Goal: Task Accomplishment & Management: Use online tool/utility

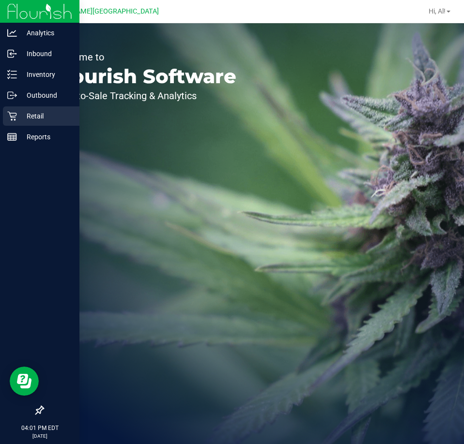
click at [25, 114] on p "Retail" at bounding box center [46, 116] width 58 height 12
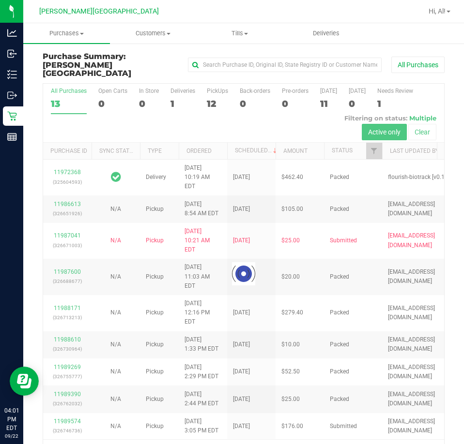
click at [209, 92] on div at bounding box center [243, 274] width 401 height 381
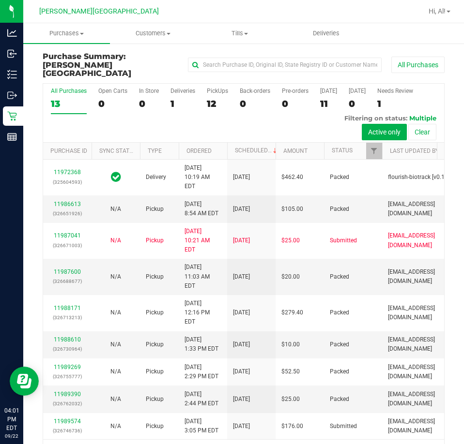
click at [211, 98] on div "12" at bounding box center [217, 103] width 21 height 11
click at [0, 0] on input "PickUps 12" at bounding box center [0, 0] width 0 height 0
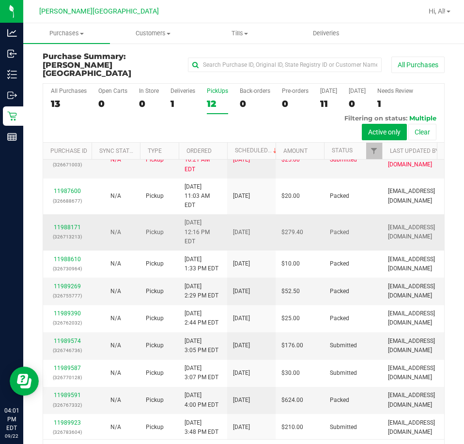
scroll to position [86, 0]
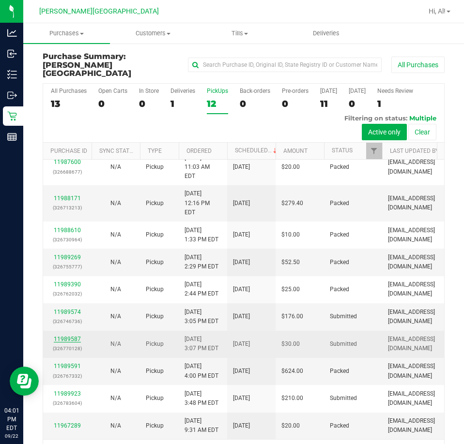
click at [70, 336] on link "11989587" at bounding box center [67, 339] width 27 height 7
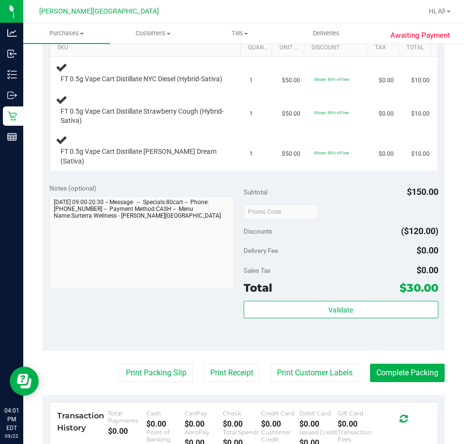
scroll to position [339, 0]
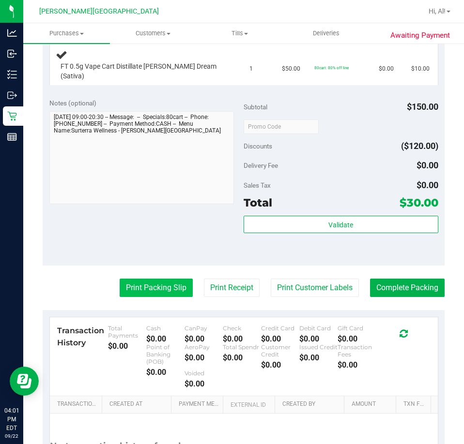
click at [150, 290] on button "Print Packing Slip" at bounding box center [156, 288] width 73 height 18
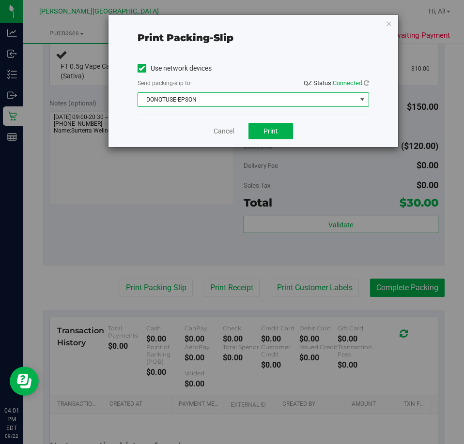
click at [260, 92] on span "DONOTUSE-EPSON" at bounding box center [253, 99] width 231 height 15
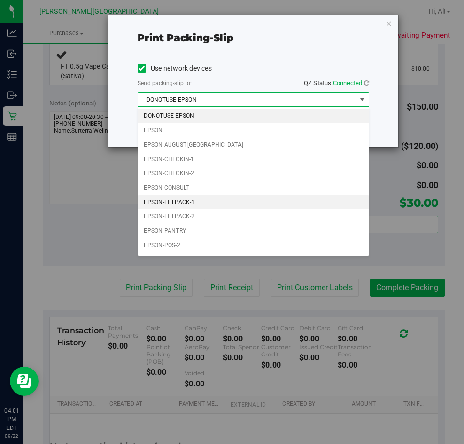
scroll to position [28, 0]
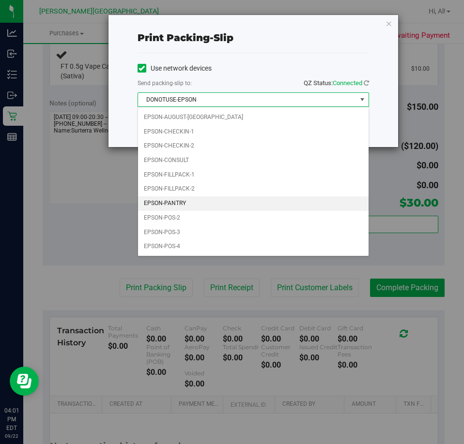
click at [239, 201] on li "EPSON-PANTRY" at bounding box center [253, 204] width 230 height 15
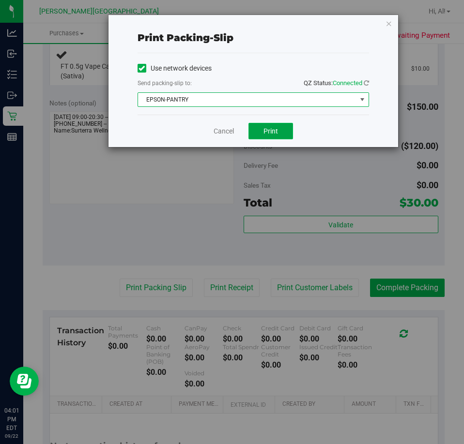
click at [275, 132] on span "Print" at bounding box center [270, 131] width 15 height 8
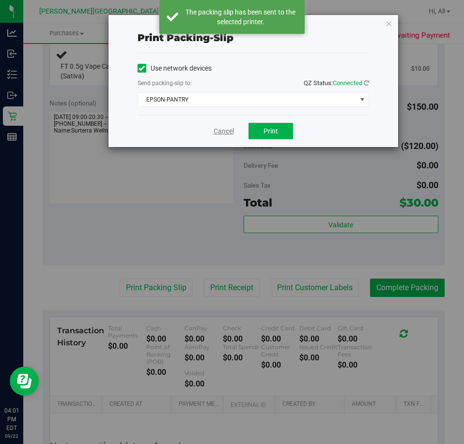
click at [219, 133] on link "Cancel" at bounding box center [224, 131] width 20 height 10
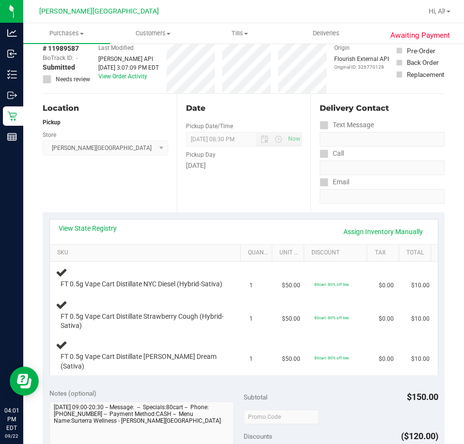
scroll to position [0, 0]
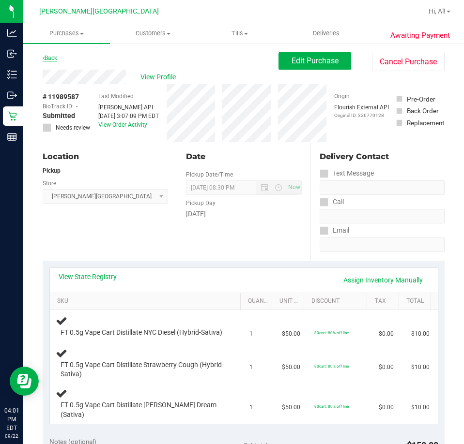
click at [53, 57] on link "Back" at bounding box center [50, 58] width 15 height 7
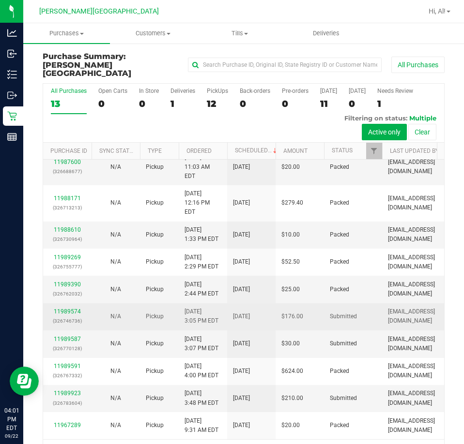
scroll to position [150, 0]
click at [63, 308] on link "11989574" at bounding box center [67, 311] width 27 height 7
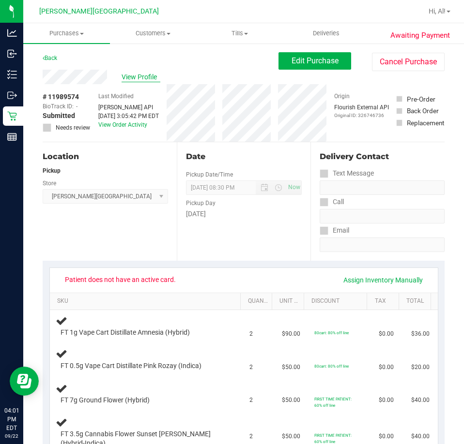
click at [129, 76] on span "View Profile" at bounding box center [141, 77] width 39 height 10
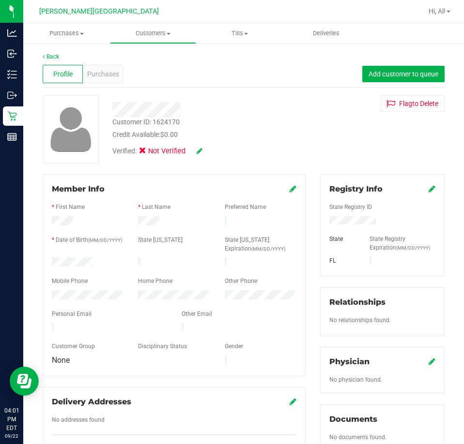
click at [163, 122] on div "Customer ID: 1624170" at bounding box center [145, 122] width 67 height 10
copy div "1624170"
click at [221, 118] on div "Customer ID: 1624170 Credit Available: $0.00" at bounding box center [209, 128] width 208 height 23
click at [66, 76] on span "Profile" at bounding box center [62, 74] width 19 height 10
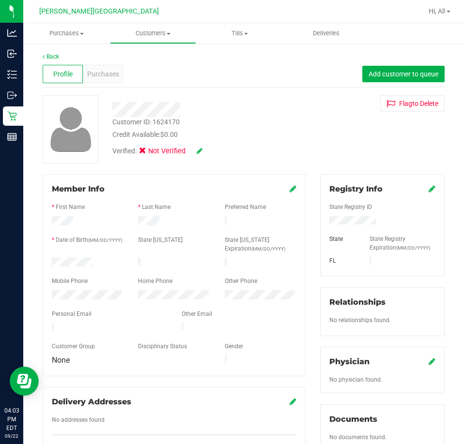
click at [428, 187] on icon at bounding box center [431, 189] width 7 height 8
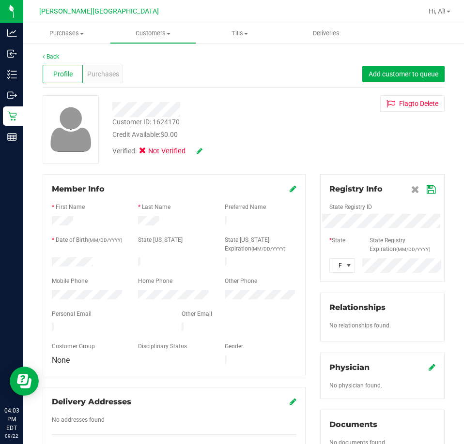
click at [385, 205] on div "State Registry ID" at bounding box center [382, 208] width 121 height 11
click at [199, 150] on icon at bounding box center [200, 151] width 6 height 7
click at [146, 153] on icon at bounding box center [145, 153] width 6 height 0
click at [0, 0] on input "Medical" at bounding box center [0, 0] width 0 height 0
click at [211, 149] on icon at bounding box center [213, 151] width 8 height 7
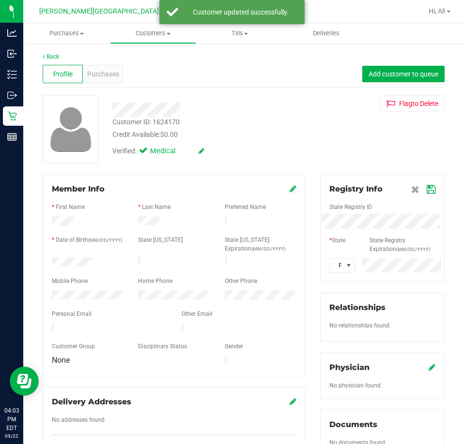
click at [427, 189] on icon at bounding box center [431, 190] width 9 height 8
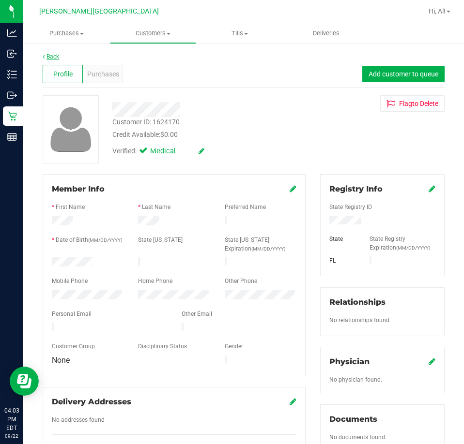
click at [51, 54] on link "Back" at bounding box center [51, 56] width 16 height 7
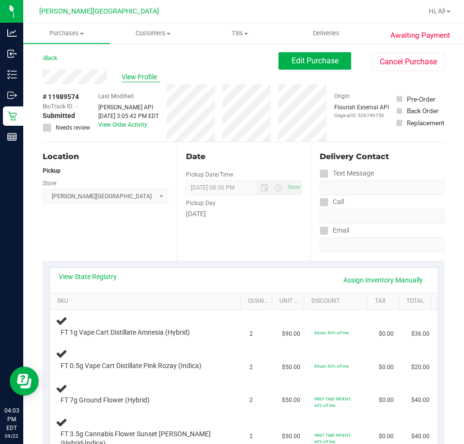
click at [131, 79] on span "View Profile" at bounding box center [141, 77] width 39 height 10
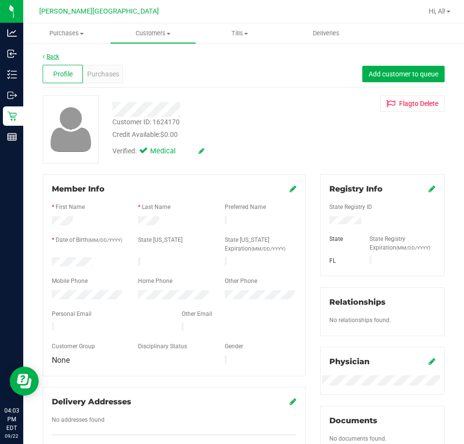
click at [50, 56] on link "Back" at bounding box center [51, 56] width 16 height 7
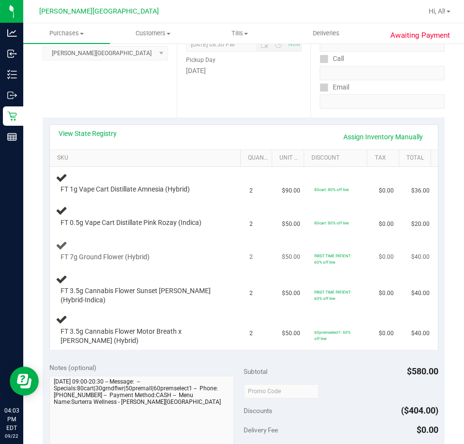
scroll to position [48, 0]
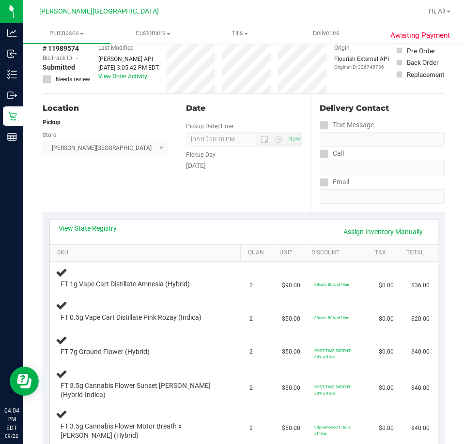
click at [220, 231] on div "View State Registry Assign Inventory Manually" at bounding box center [244, 232] width 370 height 16
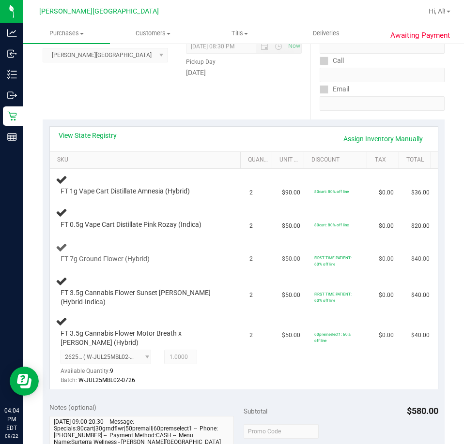
scroll to position [145, 0]
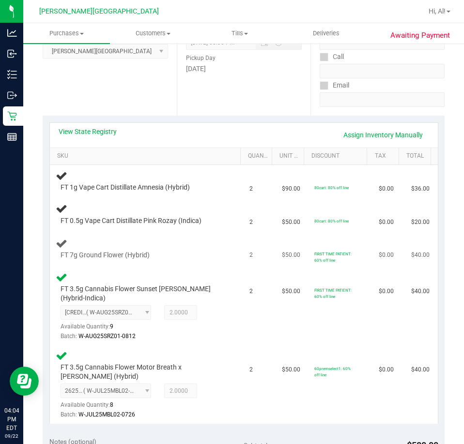
click at [204, 248] on div "FT 7g Ground Flower (Hybrid)" at bounding box center [147, 249] width 183 height 23
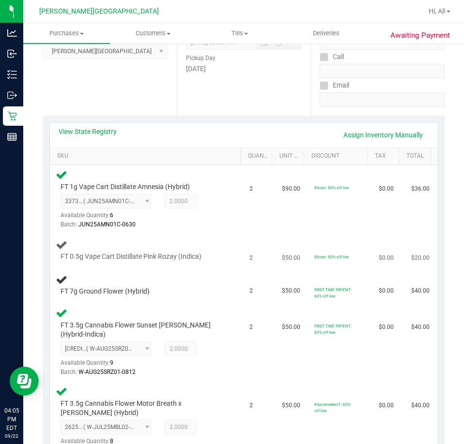
click at [203, 248] on div "FT 0.5g Vape Cart Distillate Pink Rozay (Indica)" at bounding box center [147, 250] width 183 height 23
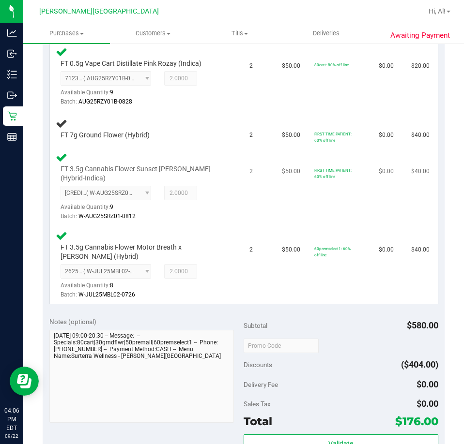
scroll to position [291, 0]
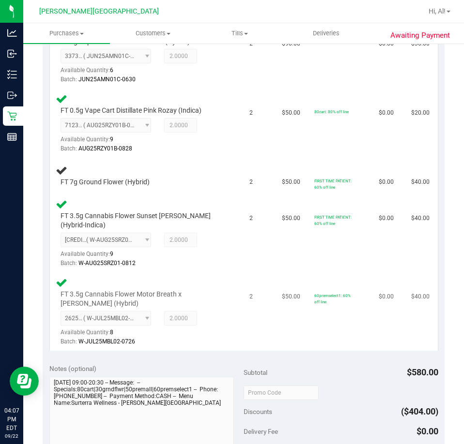
click at [252, 283] on td "2" at bounding box center [260, 312] width 32 height 78
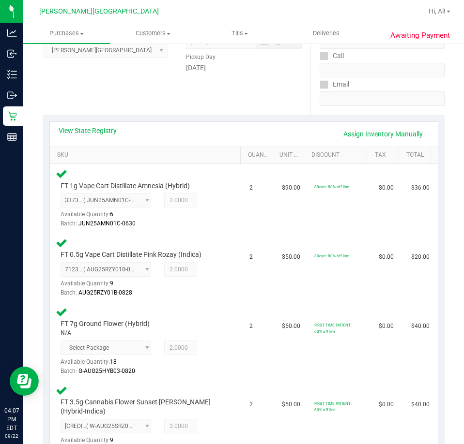
scroll to position [145, 0]
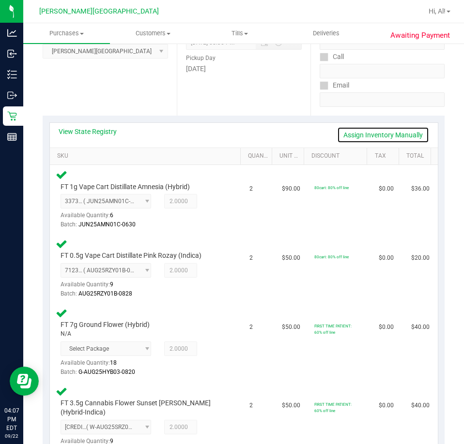
click at [371, 132] on link "Assign Inventory Manually" at bounding box center [383, 135] width 92 height 16
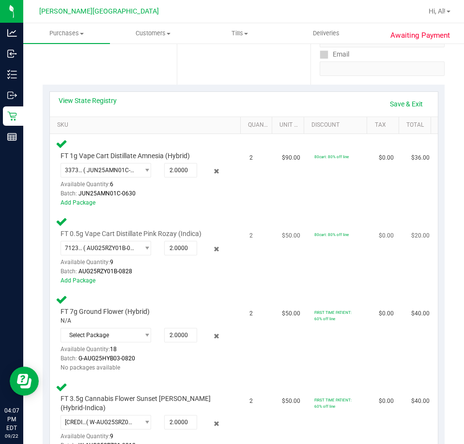
scroll to position [194, 0]
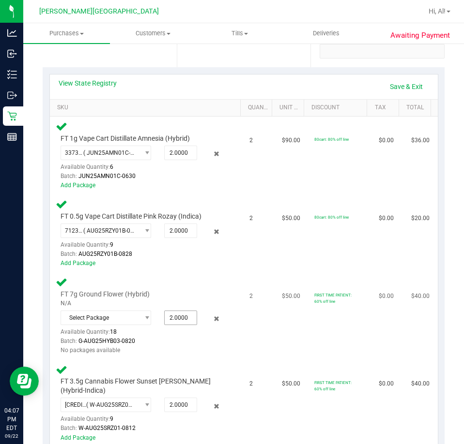
click at [185, 318] on span "2.0000 2" at bounding box center [180, 318] width 33 height 15
click at [185, 318] on input "2" at bounding box center [181, 318] width 32 height 14
type input "0"
type input "0.0001"
click at [186, 341] on div "Batch: G-AUG25HYB03-0820" at bounding box center [143, 341] width 164 height 9
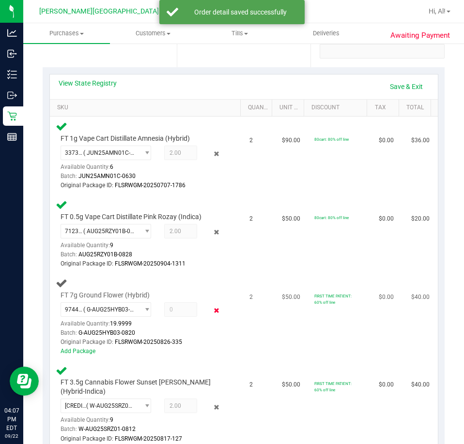
click at [213, 313] on icon at bounding box center [217, 311] width 10 height 11
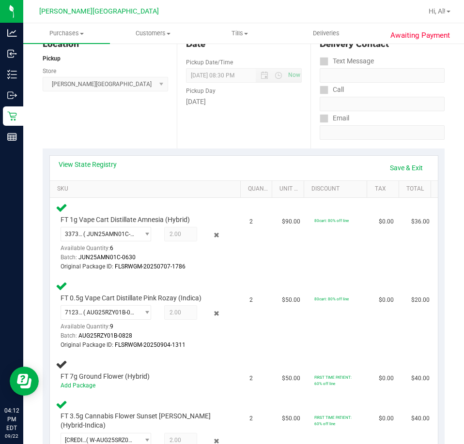
scroll to position [0, 0]
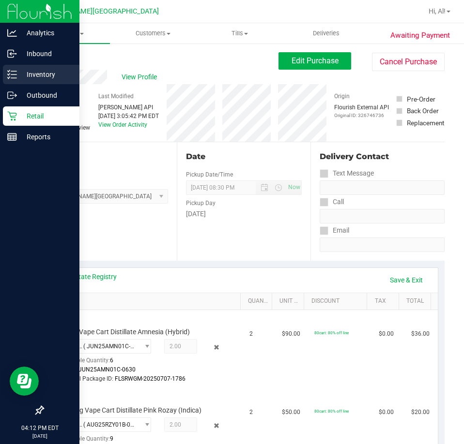
click at [29, 72] on p "Inventory" at bounding box center [46, 75] width 58 height 12
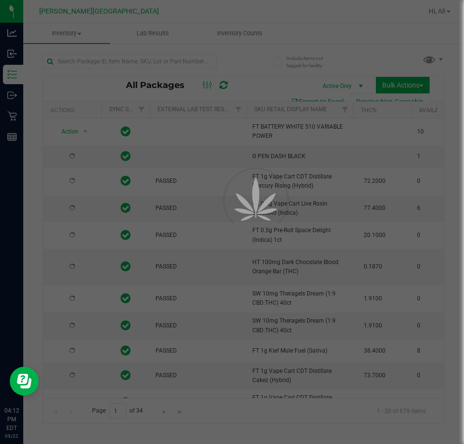
click at [146, 60] on div at bounding box center [232, 222] width 464 height 444
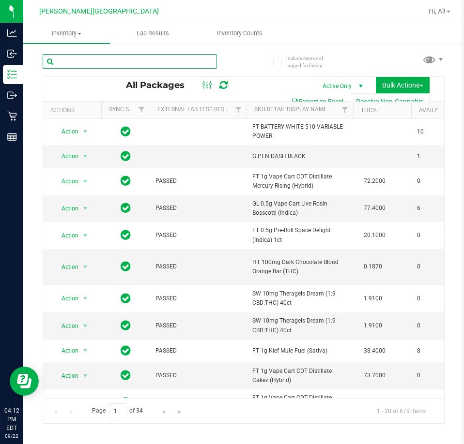
click at [148, 58] on input "text" at bounding box center [130, 61] width 174 height 15
type input "3067026589240823"
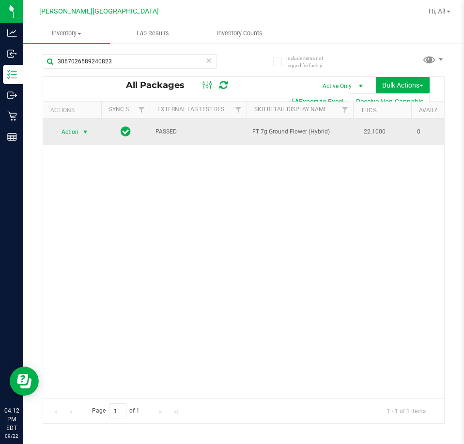
click at [84, 130] on span "select" at bounding box center [85, 132] width 8 height 8
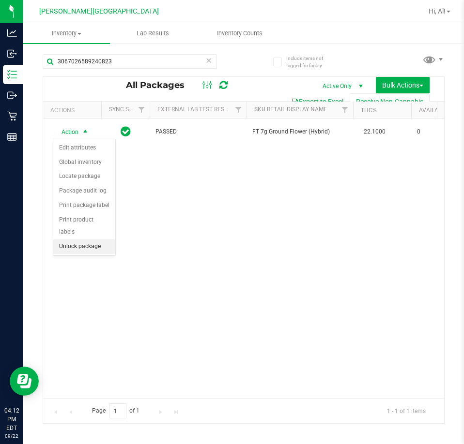
click at [93, 240] on li "Unlock package" at bounding box center [84, 247] width 62 height 15
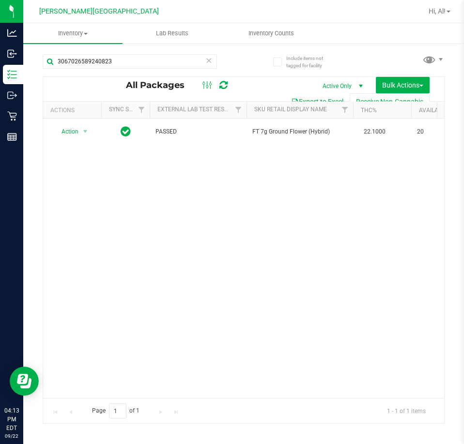
click at [208, 60] on icon at bounding box center [208, 60] width 7 height 12
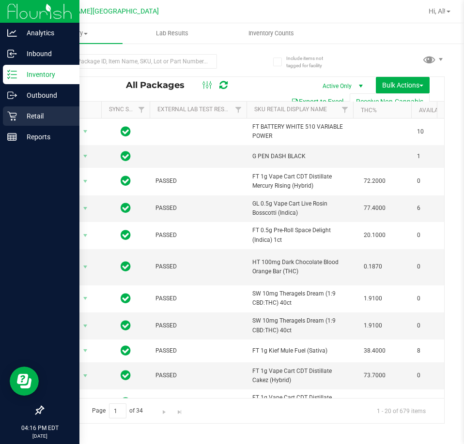
click at [14, 115] on icon at bounding box center [12, 116] width 10 height 10
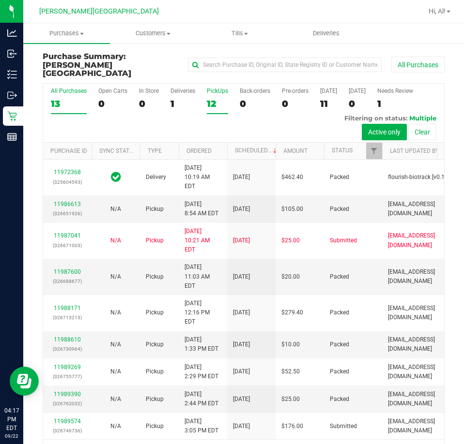
click at [209, 98] on div "12" at bounding box center [217, 103] width 21 height 11
click at [0, 0] on input "PickUps 12" at bounding box center [0, 0] width 0 height 0
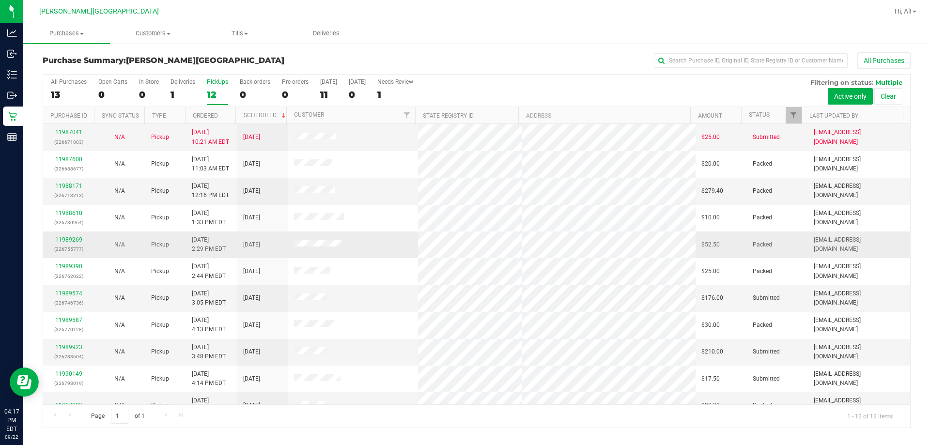
scroll to position [41, 0]
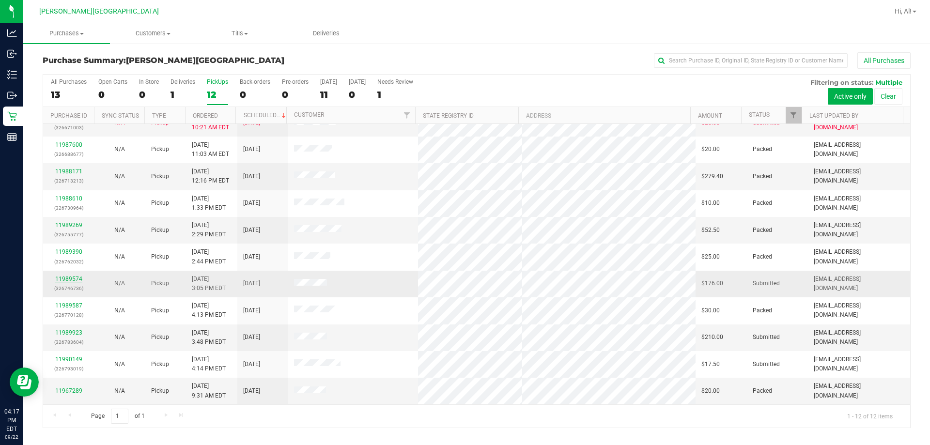
click at [63, 278] on link "11989574" at bounding box center [68, 278] width 27 height 7
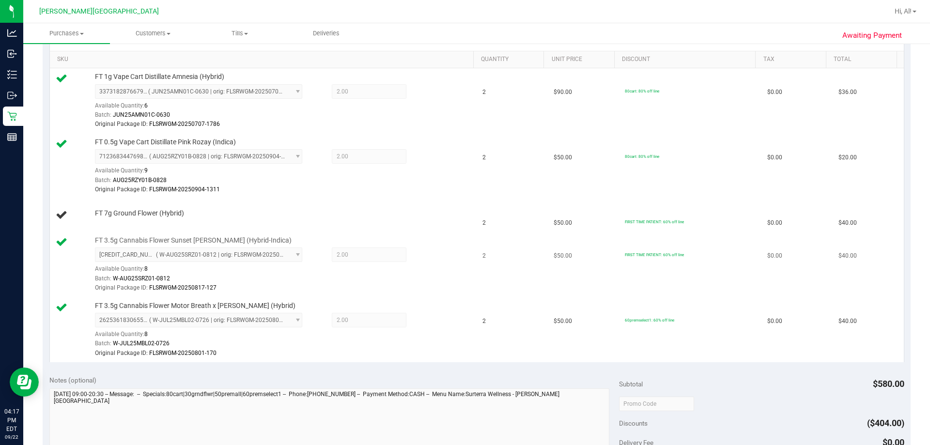
scroll to position [484, 0]
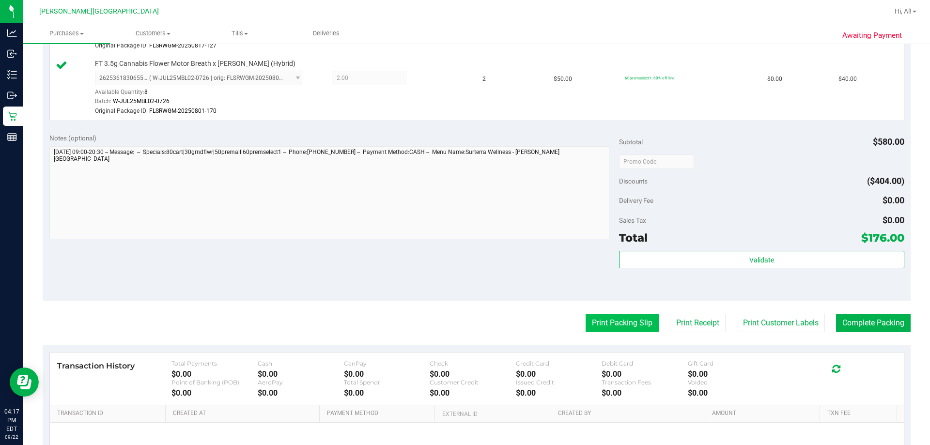
click at [463, 318] on button "Print Packing Slip" at bounding box center [621, 323] width 73 height 18
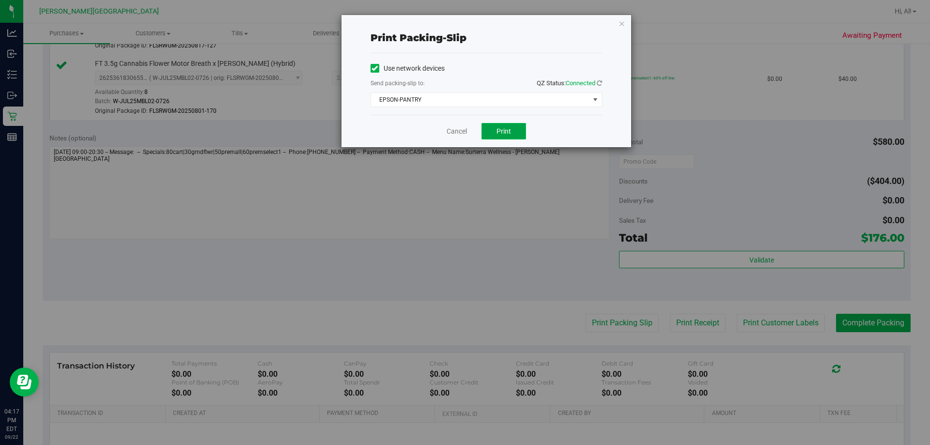
click at [463, 136] on button "Print" at bounding box center [503, 131] width 45 height 16
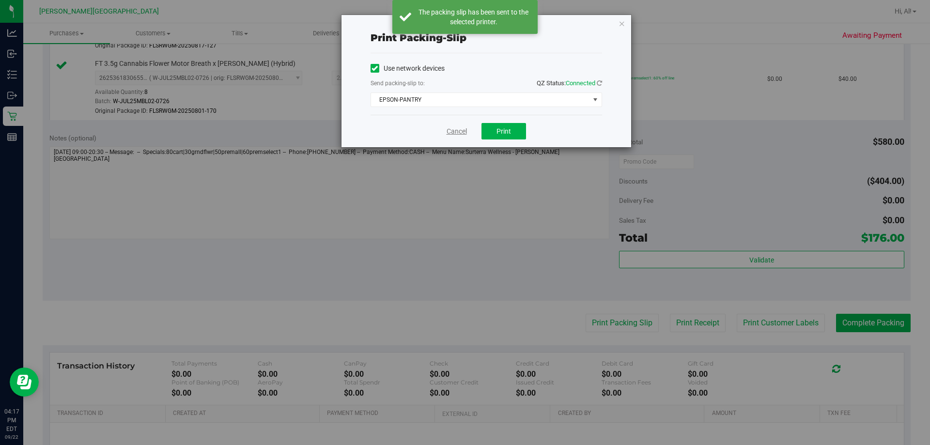
click at [454, 130] on link "Cancel" at bounding box center [456, 131] width 20 height 10
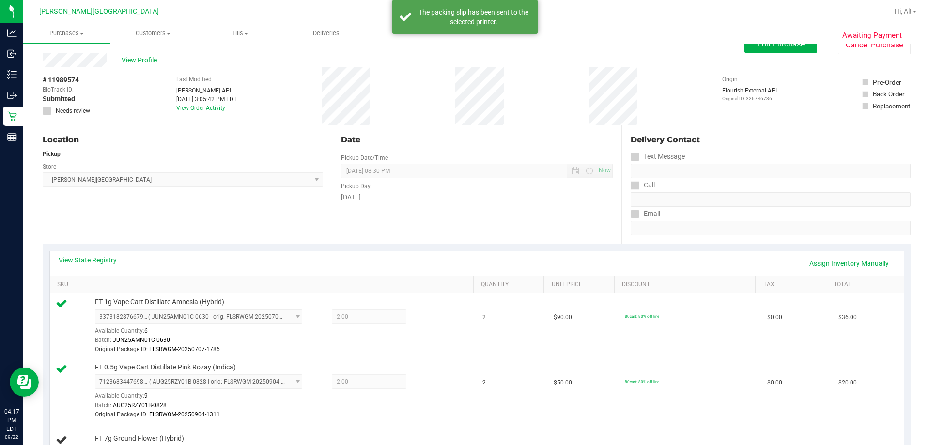
scroll to position [0, 0]
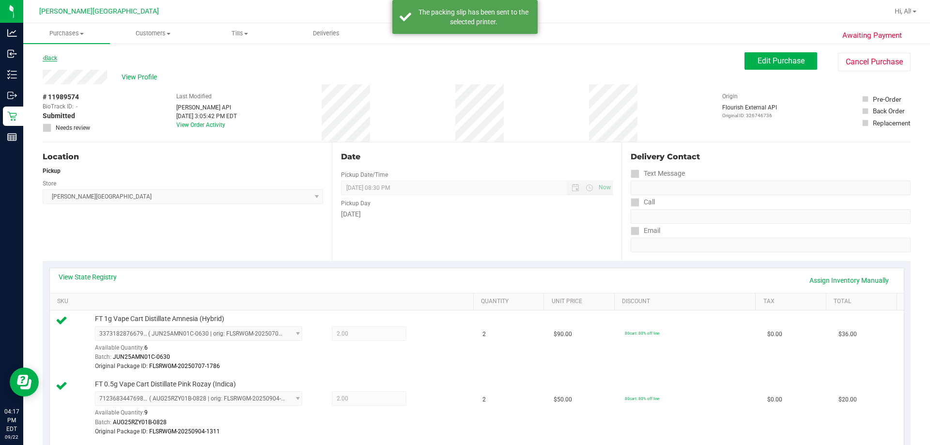
click at [54, 60] on link "Back" at bounding box center [50, 58] width 15 height 7
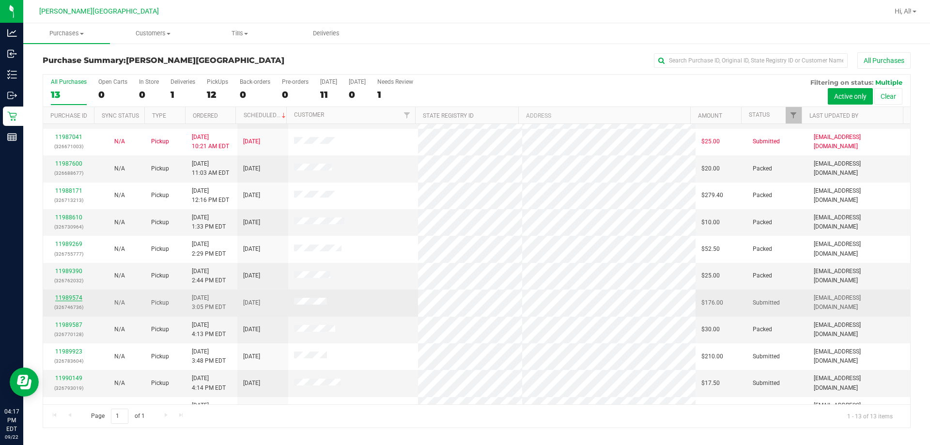
scroll to position [68, 0]
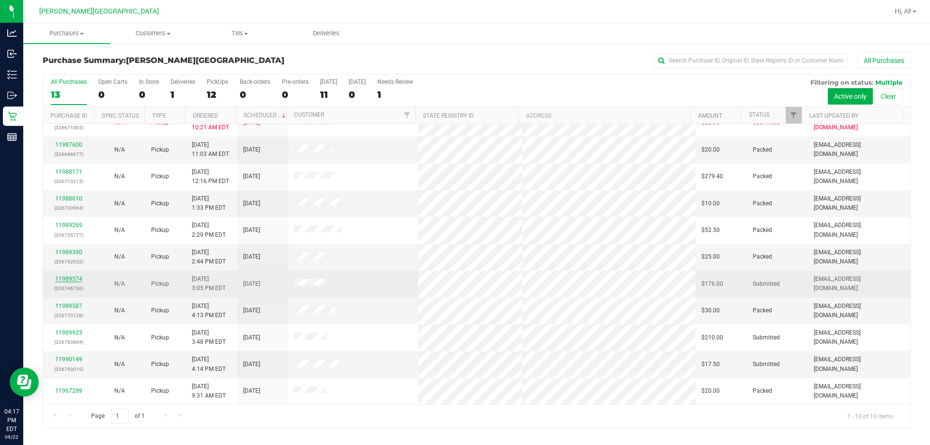
click at [76, 279] on link "11989574" at bounding box center [68, 278] width 27 height 7
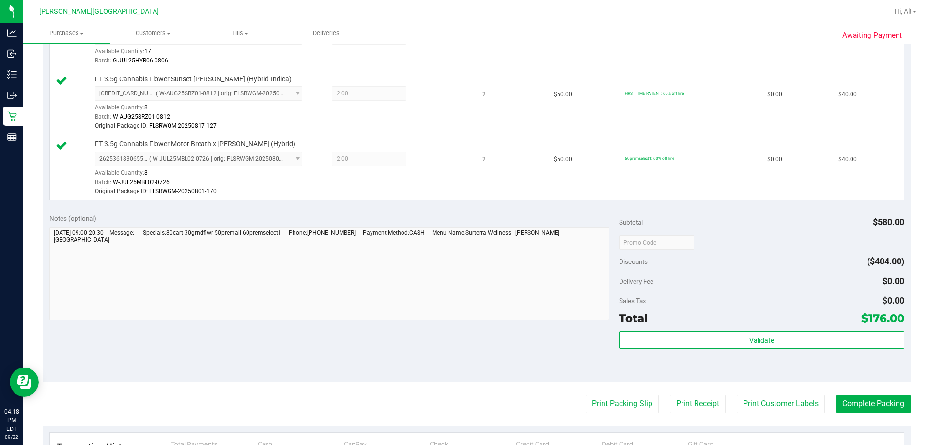
scroll to position [436, 0]
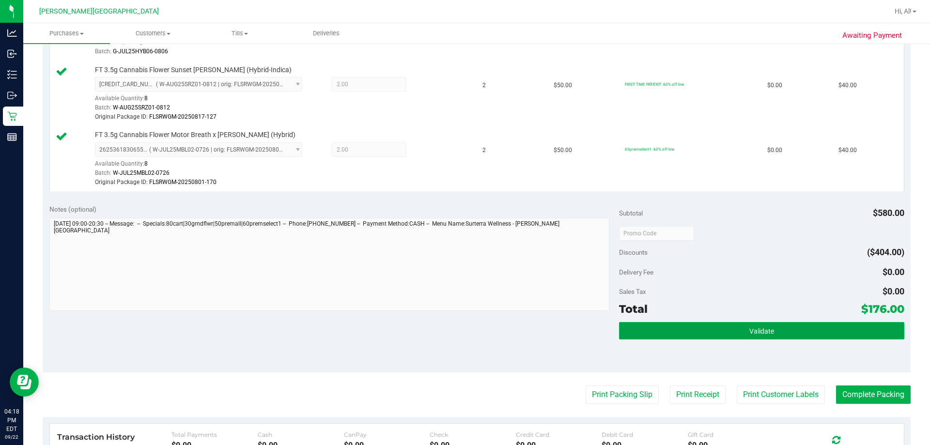
click at [463, 329] on button "Validate" at bounding box center [761, 330] width 285 height 17
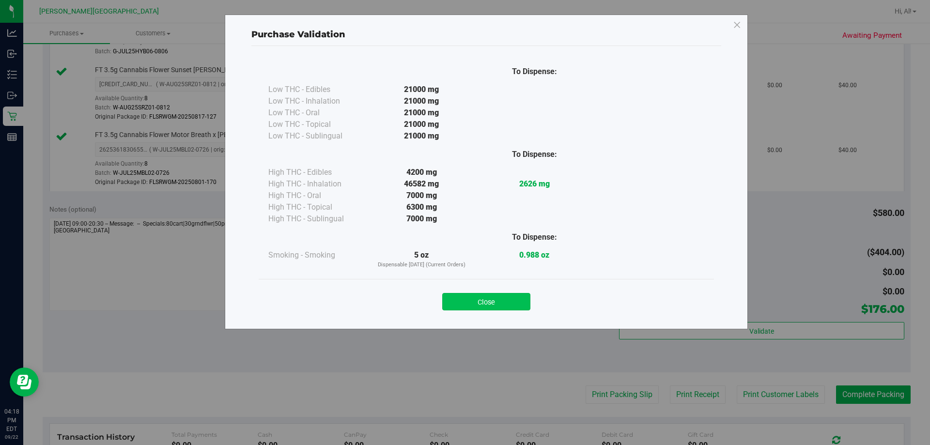
click at [463, 301] on button "Close" at bounding box center [486, 301] width 88 height 17
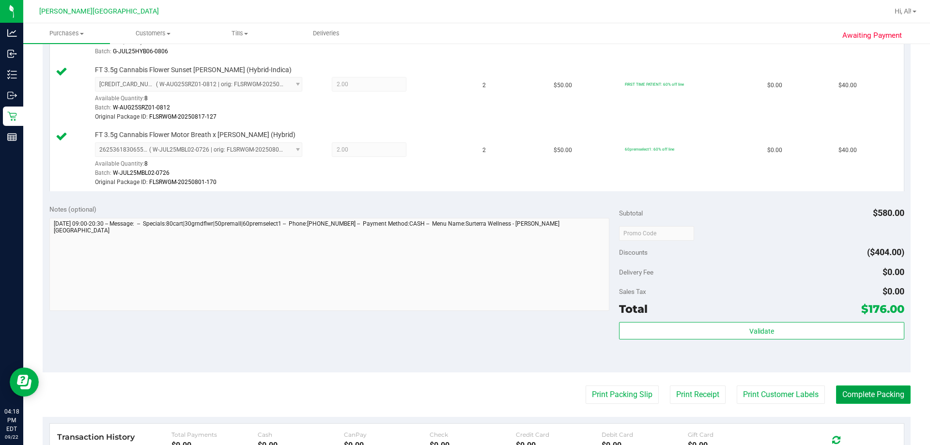
click at [463, 391] on button "Complete Packing" at bounding box center [873, 394] width 75 height 18
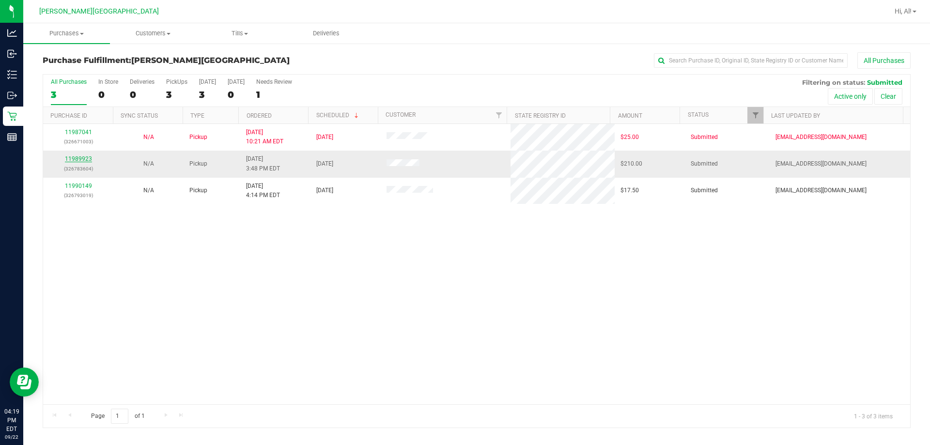
click at [85, 156] on link "11989923" at bounding box center [78, 158] width 27 height 7
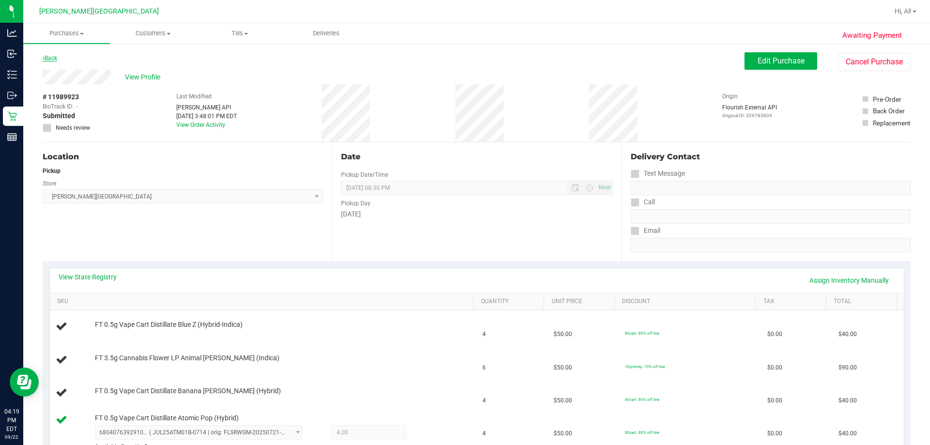
click at [53, 55] on link "Back" at bounding box center [50, 58] width 15 height 7
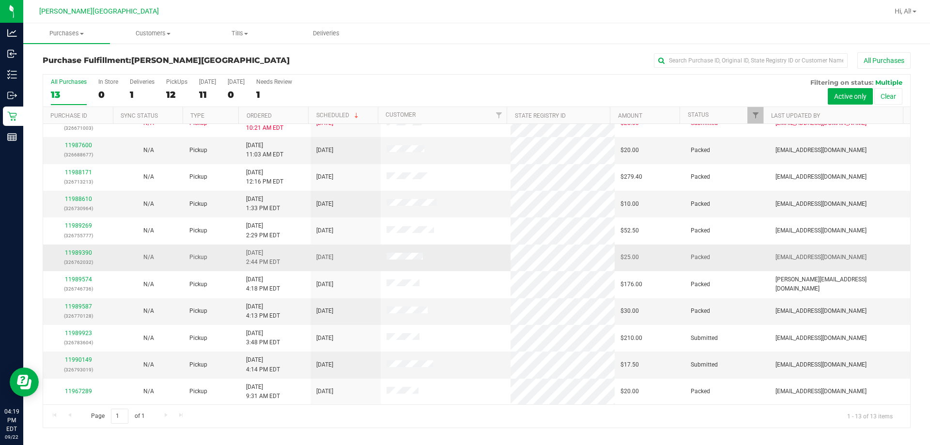
scroll to position [68, 0]
click at [76, 358] on link "11990149" at bounding box center [78, 359] width 27 height 7
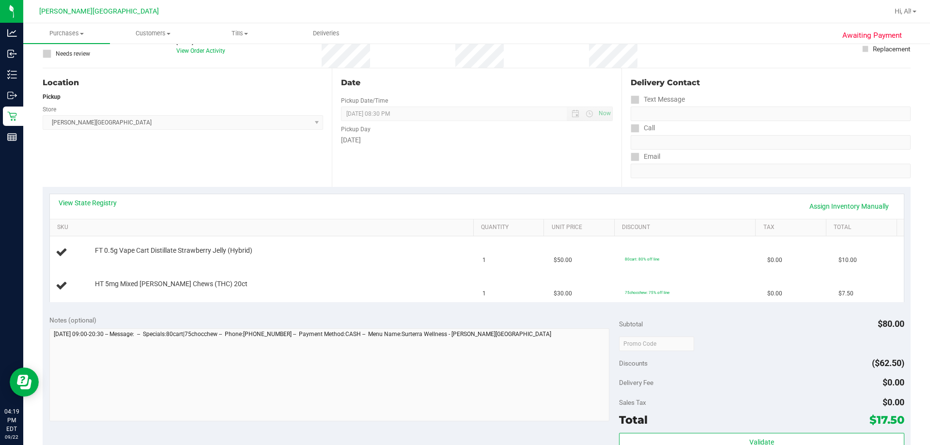
scroll to position [194, 0]
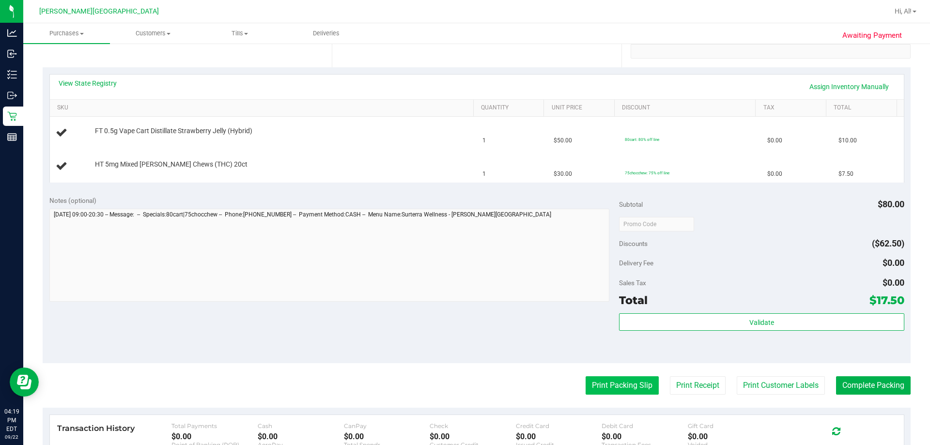
click at [463, 380] on button "Print Packing Slip" at bounding box center [621, 385] width 73 height 18
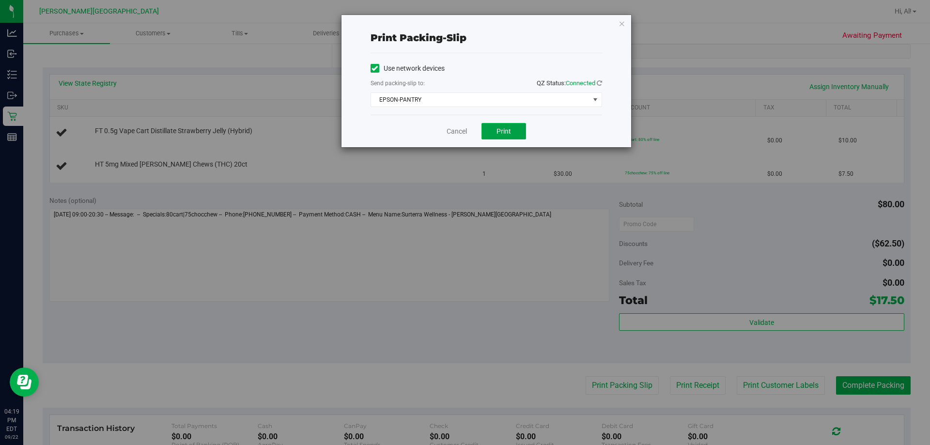
click at [463, 131] on span "Print" at bounding box center [503, 131] width 15 height 8
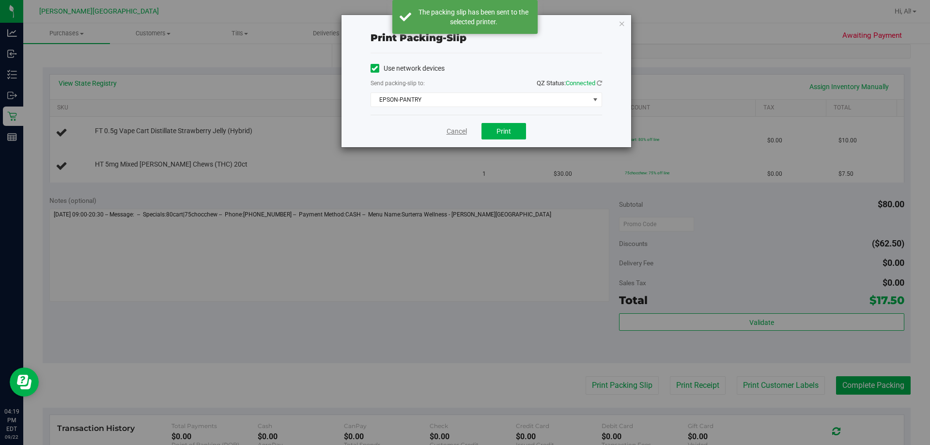
click at [459, 132] on link "Cancel" at bounding box center [456, 131] width 20 height 10
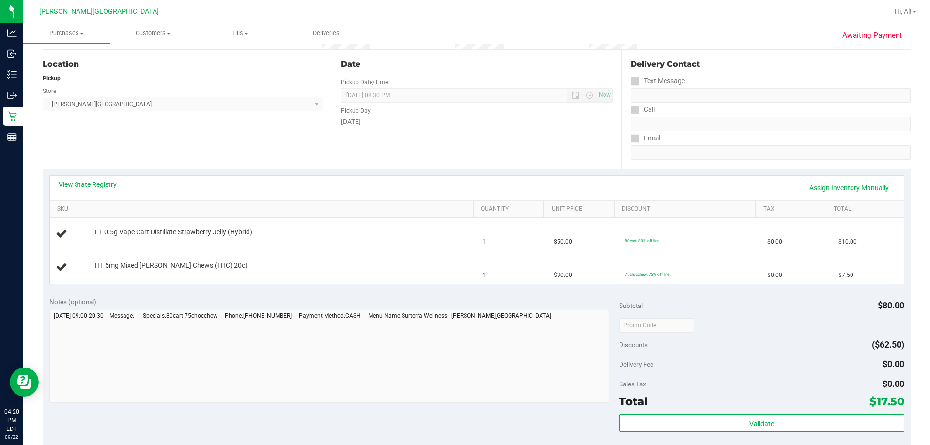
scroll to position [97, 0]
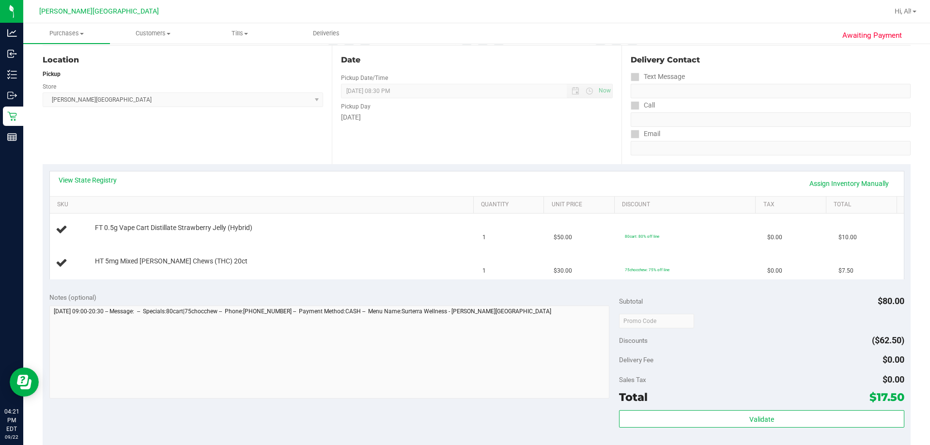
click at [461, 288] on div "Notes (optional) Subtotal $80.00 Discounts ($62.50) Delivery Fee $0.00 Sales Ta…" at bounding box center [477, 373] width 868 height 174
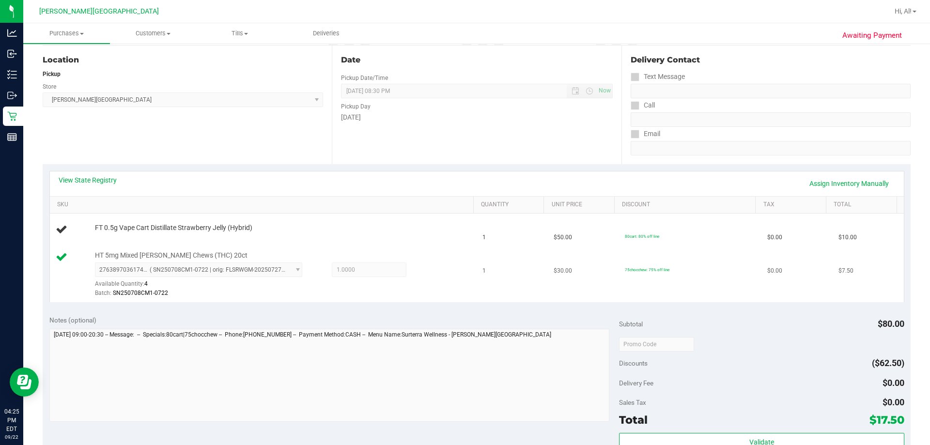
click at [427, 288] on div "2763897036174909 ( SN250708CM1-0722 | orig: FLSRWGM-20250727-613 ) 276389703617…" at bounding box center [282, 279] width 374 height 35
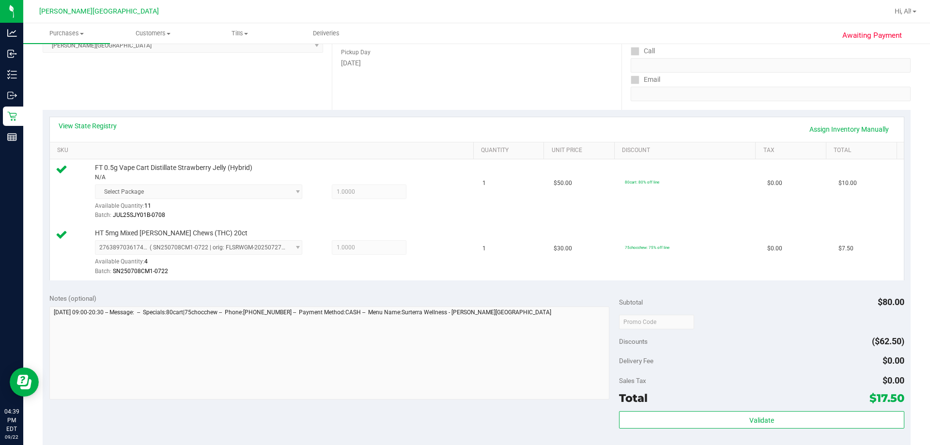
scroll to position [242, 0]
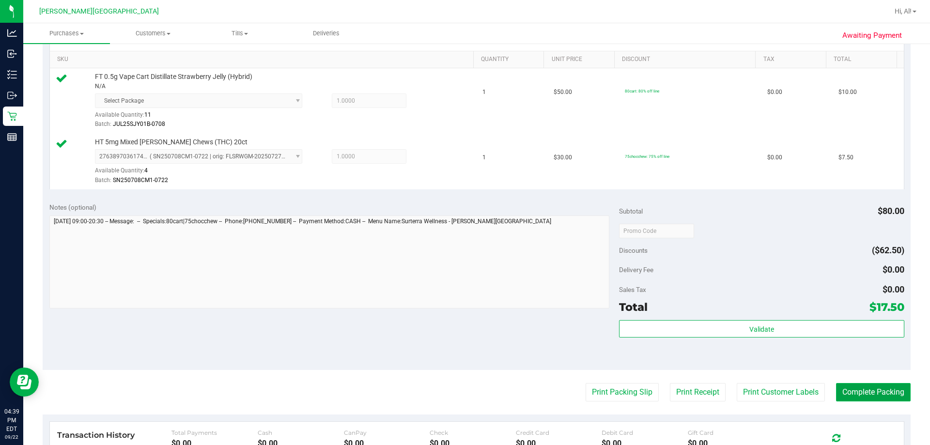
click at [463, 389] on button "Complete Packing" at bounding box center [873, 392] width 75 height 18
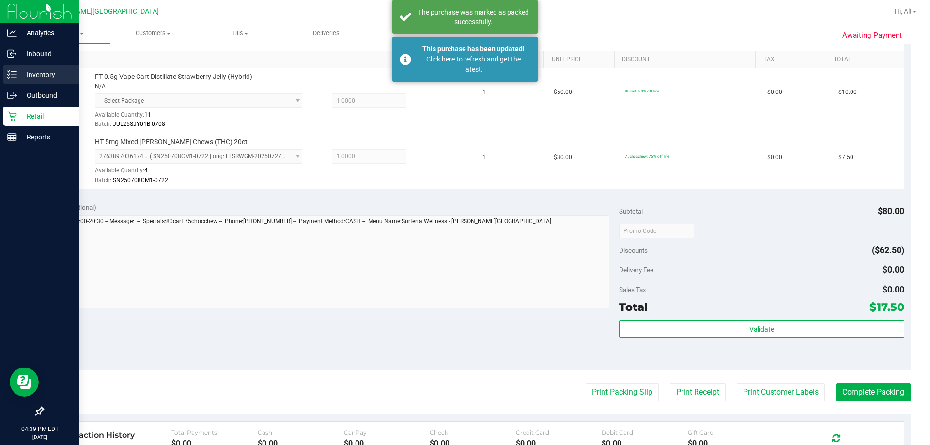
click at [24, 74] on p "Inventory" at bounding box center [46, 75] width 58 height 12
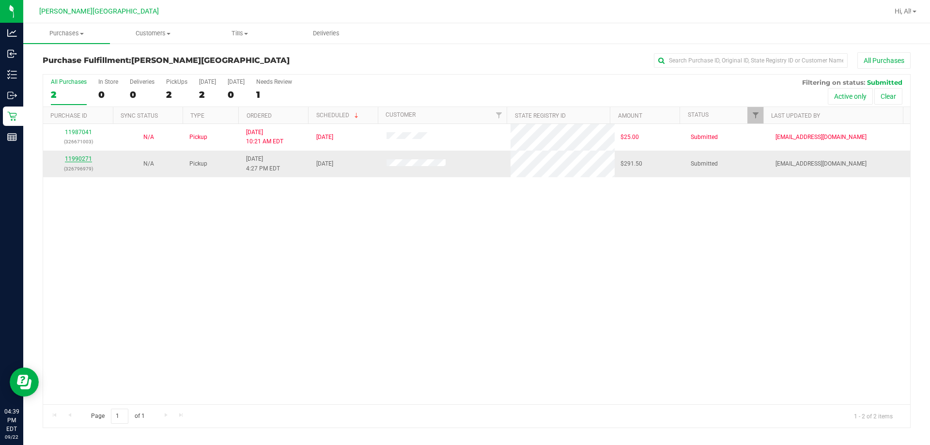
click at [80, 157] on link "11990271" at bounding box center [78, 158] width 27 height 7
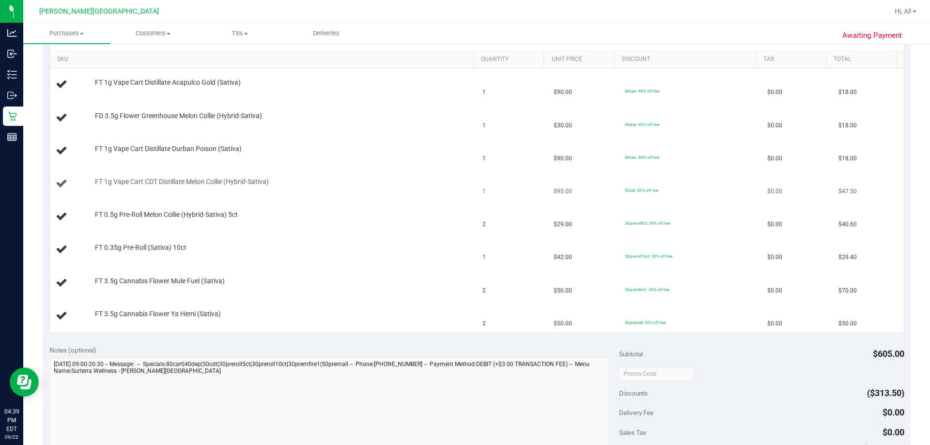
scroll to position [484, 0]
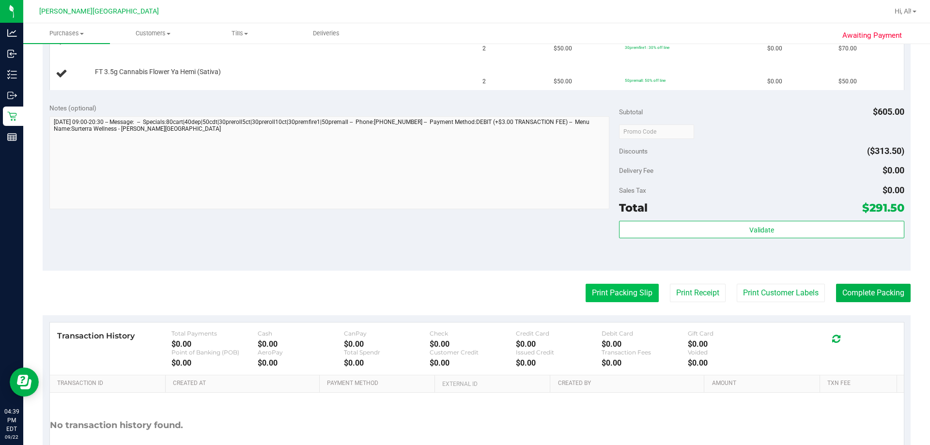
click at [463, 293] on button "Print Packing Slip" at bounding box center [621, 293] width 73 height 18
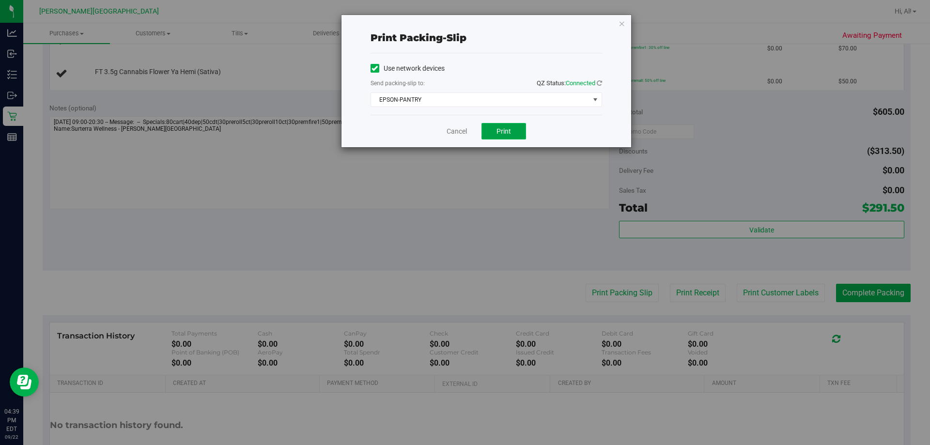
click at [463, 126] on button "Print" at bounding box center [503, 131] width 45 height 16
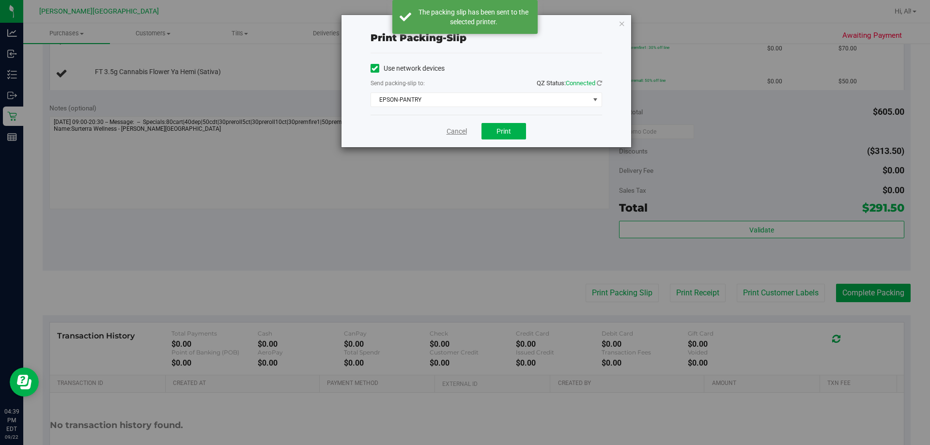
click at [460, 131] on link "Cancel" at bounding box center [456, 131] width 20 height 10
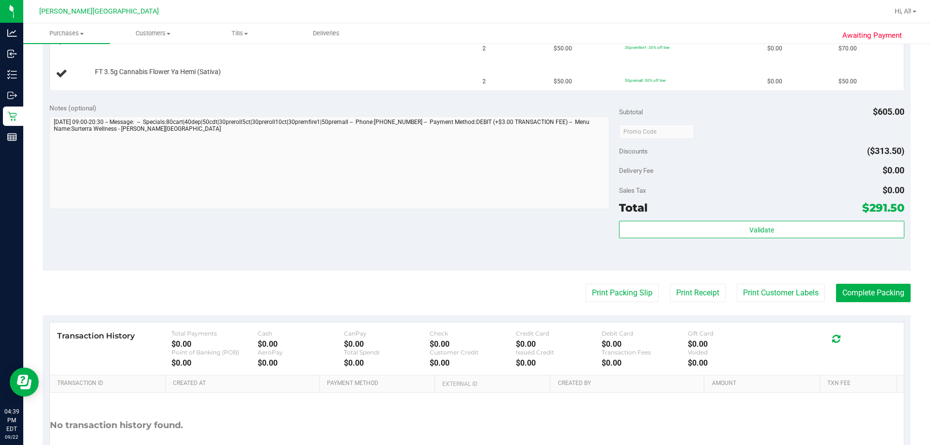
click at [463, 284] on button "Print Packing Slip" at bounding box center [621, 293] width 73 height 18
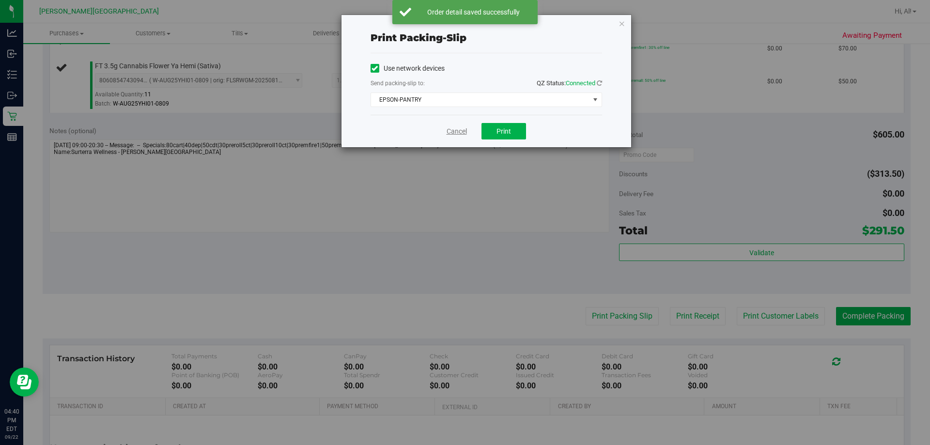
click at [451, 135] on link "Cancel" at bounding box center [456, 131] width 20 height 10
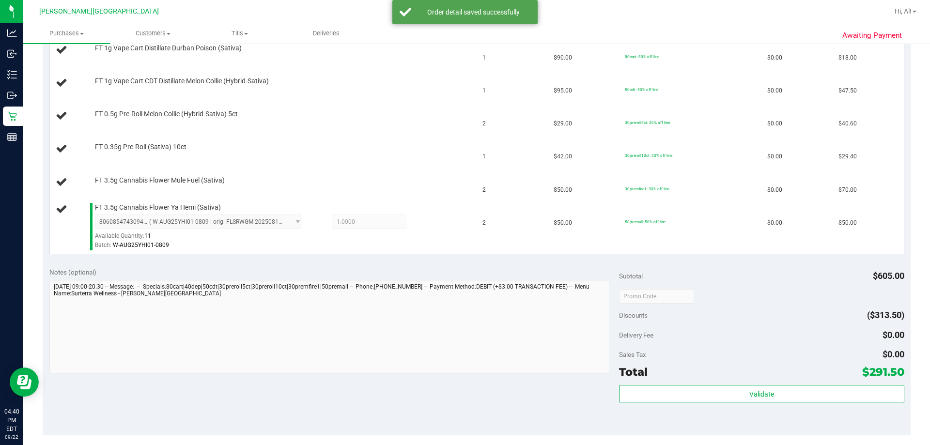
scroll to position [339, 0]
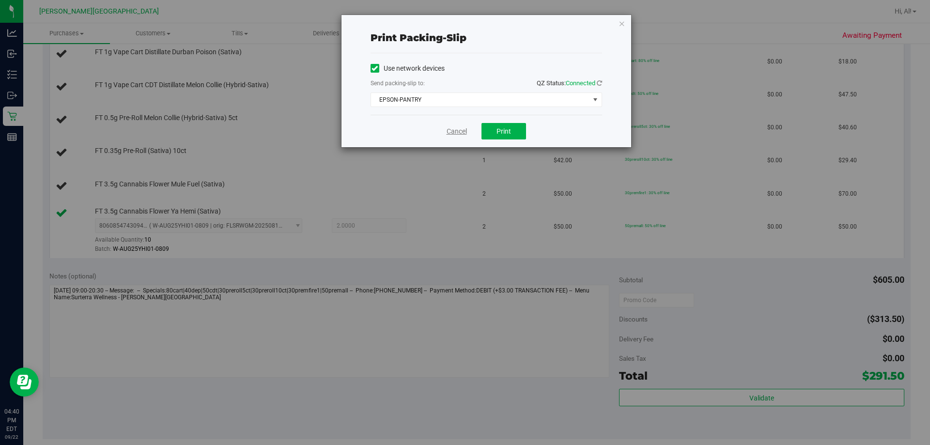
click at [463, 129] on link "Cancel" at bounding box center [456, 131] width 20 height 10
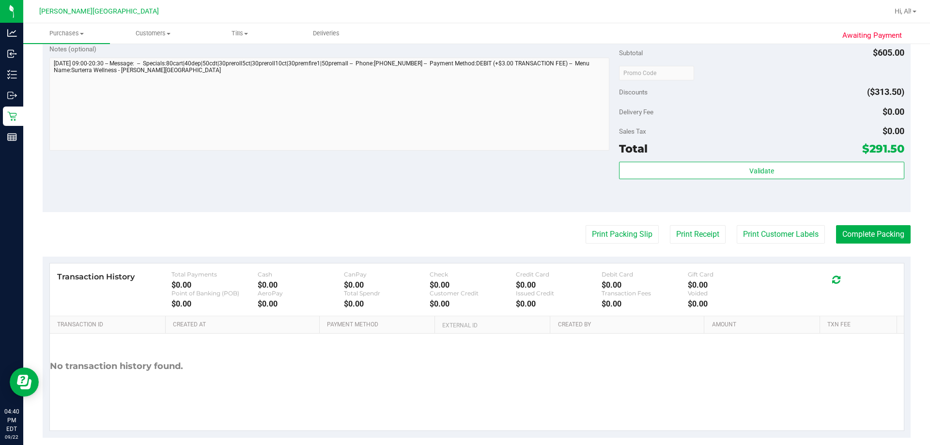
click at [446, 169] on div "Notes (optional) Subtotal $605.00 Discounts ($313.50) Delivery Fee $0.00 Sales …" at bounding box center [477, 125] width 868 height 174
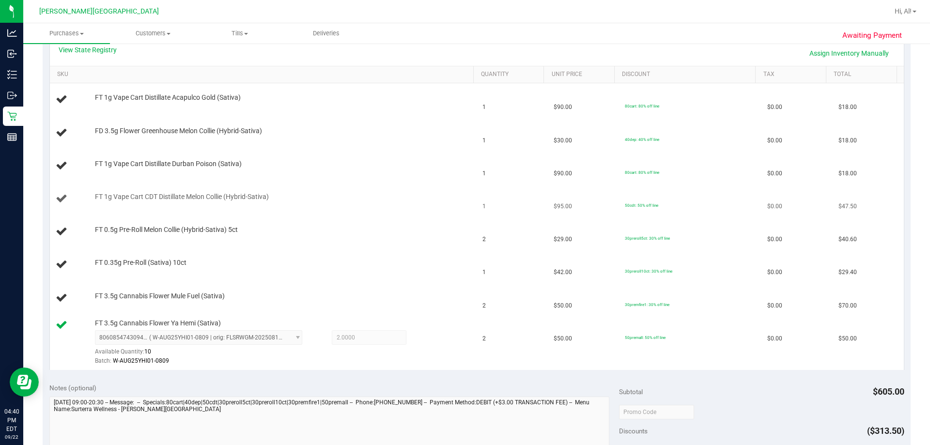
drag, startPoint x: 453, startPoint y: 210, endPoint x: 452, endPoint y: 202, distance: 7.8
click at [452, 202] on td "FT 1g Vape Cart CDT Distillate Melon Collie (Hybrid-Sativa)" at bounding box center [263, 199] width 427 height 33
click at [452, 202] on div "FT 1g Vape Cart CDT Distillate Melon Collie (Hybrid-Sativa)" at bounding box center [263, 198] width 415 height 13
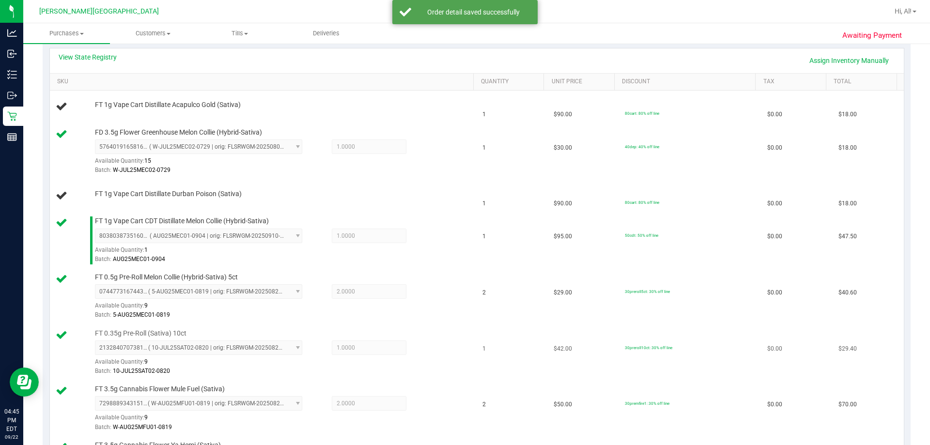
scroll to position [130, 0]
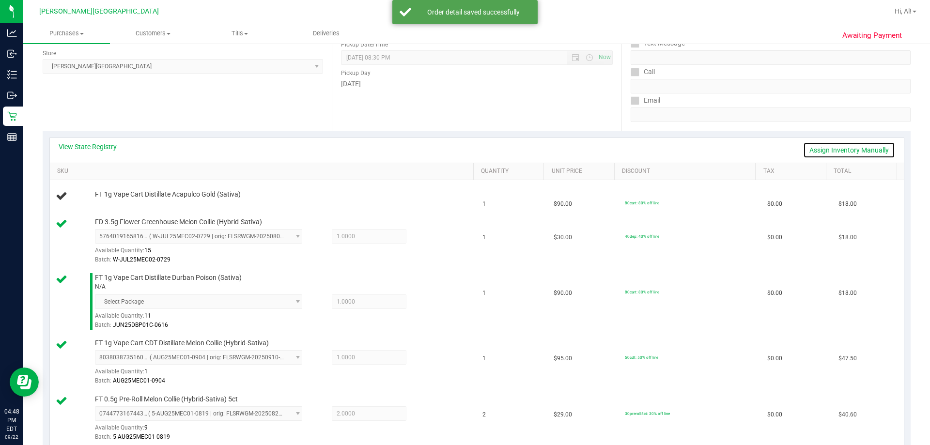
click at [463, 147] on link "Assign Inventory Manually" at bounding box center [849, 150] width 92 height 16
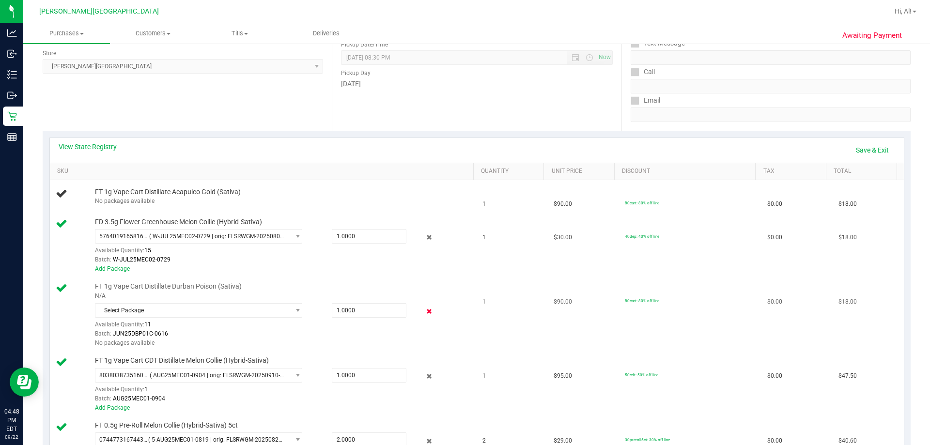
click at [424, 310] on icon at bounding box center [429, 311] width 10 height 11
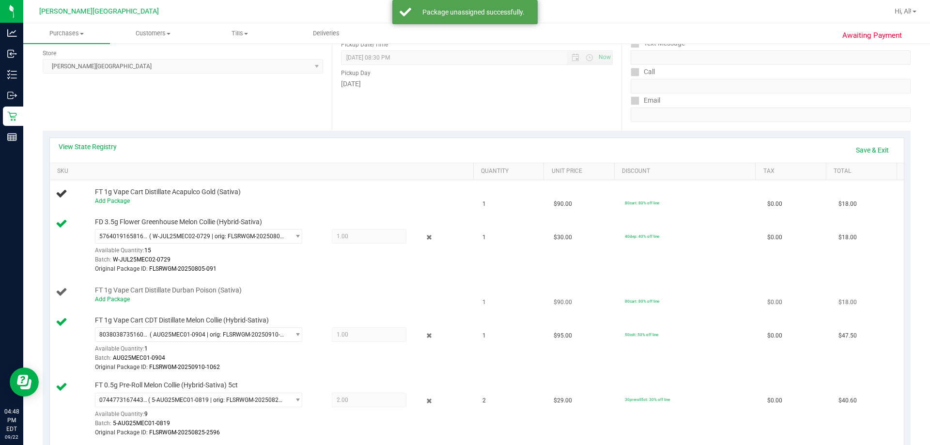
click at [269, 290] on div "FT 1g Vape Cart Distillate Durban Poison (Sativa) Add Package" at bounding box center [279, 295] width 379 height 18
drag, startPoint x: 859, startPoint y: 147, endPoint x: 783, endPoint y: 180, distance: 82.2
click at [463, 147] on link "Save & Exit" at bounding box center [872, 150] width 46 height 16
click at [411, 268] on div "Original Package ID: FLSRWGM-20250805-091" at bounding box center [282, 268] width 374 height 9
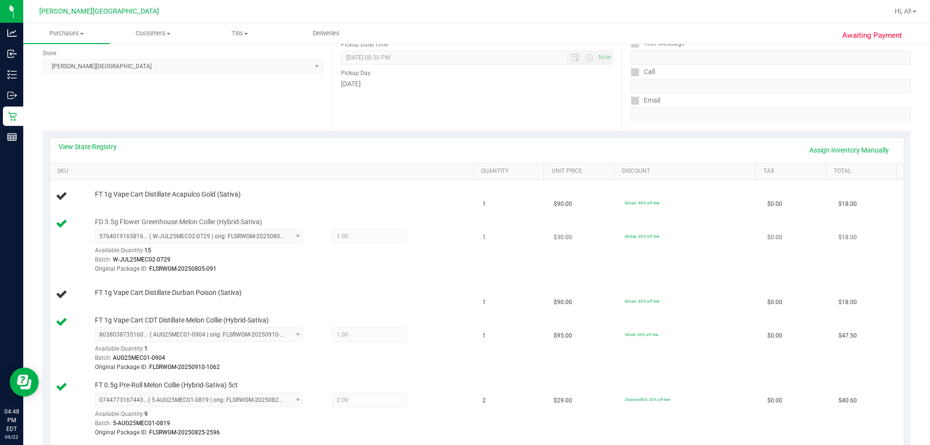
click at [421, 272] on div "Original Package ID: FLSRWGM-20250805-091" at bounding box center [282, 268] width 374 height 9
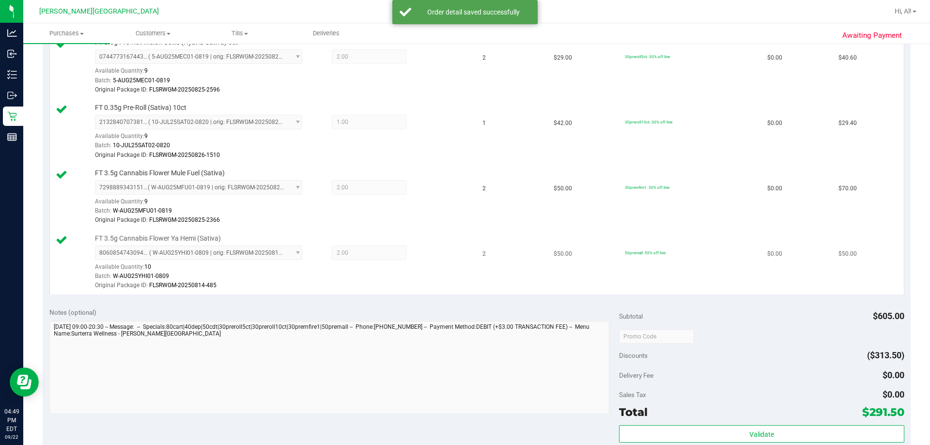
scroll to position [663, 0]
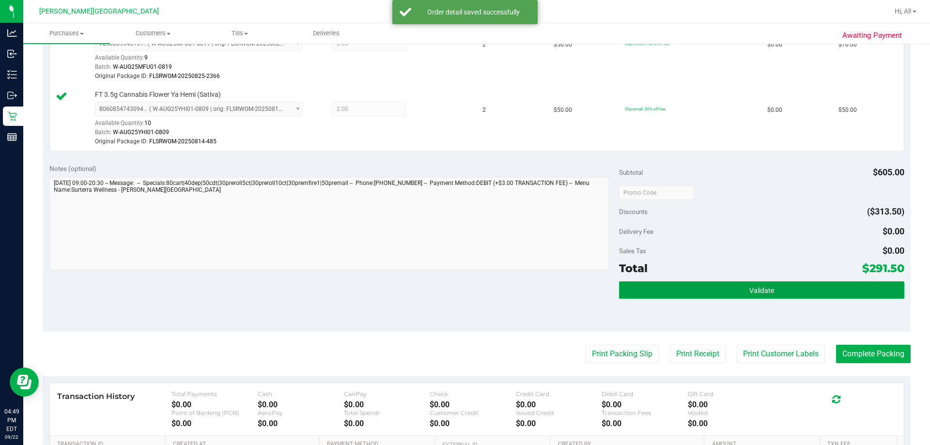
click at [463, 286] on button "Validate" at bounding box center [761, 289] width 285 height 17
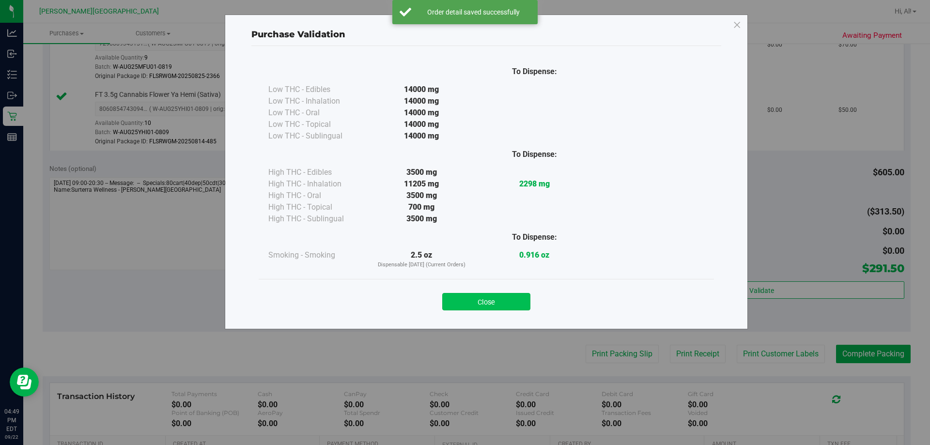
click at [463, 299] on button "Close" at bounding box center [486, 301] width 88 height 17
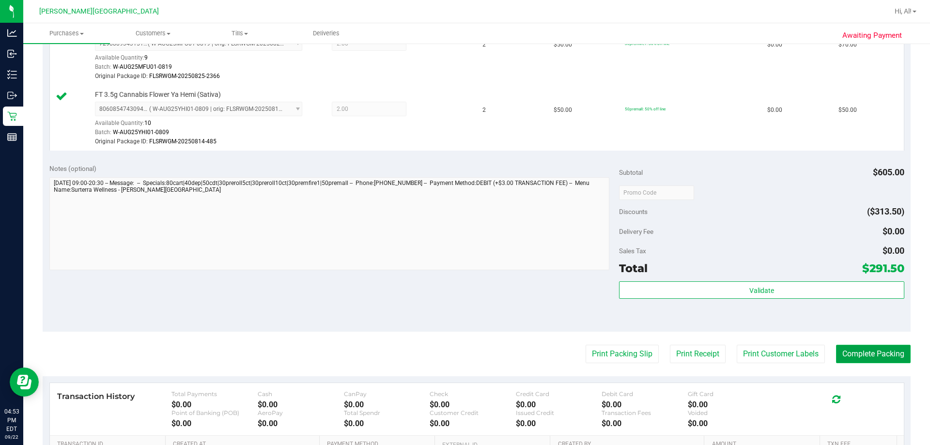
click at [463, 349] on button "Complete Packing" at bounding box center [873, 354] width 75 height 18
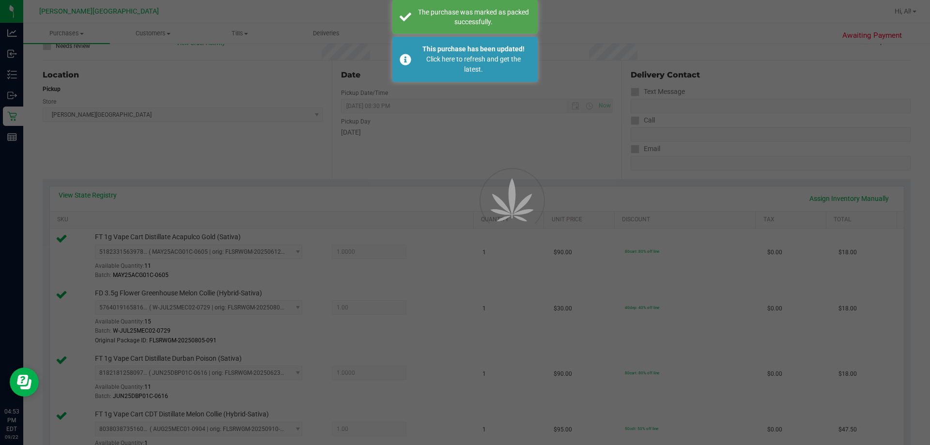
scroll to position [37, 0]
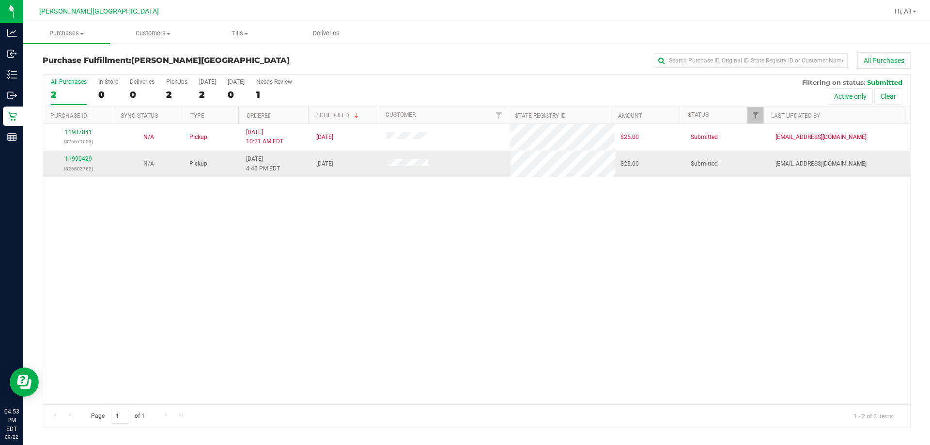
click at [77, 155] on div "11990429 (326803762)" at bounding box center [78, 163] width 59 height 18
click at [73, 161] on link "11990429" at bounding box center [78, 158] width 27 height 7
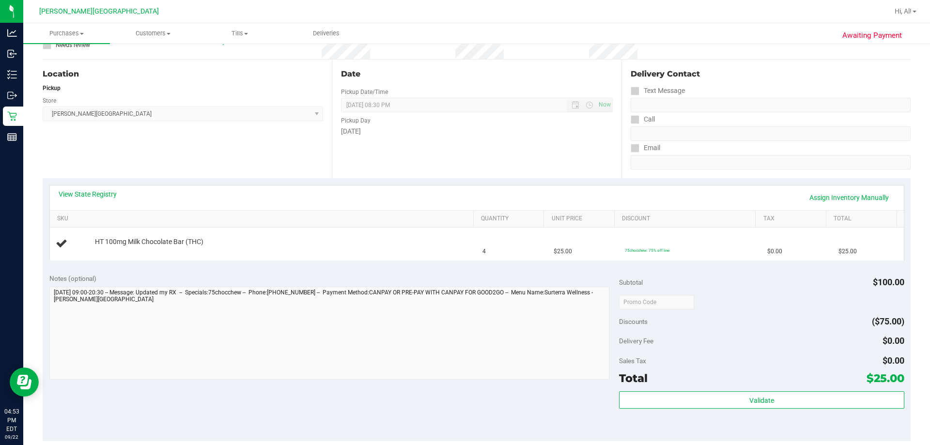
scroll to position [242, 0]
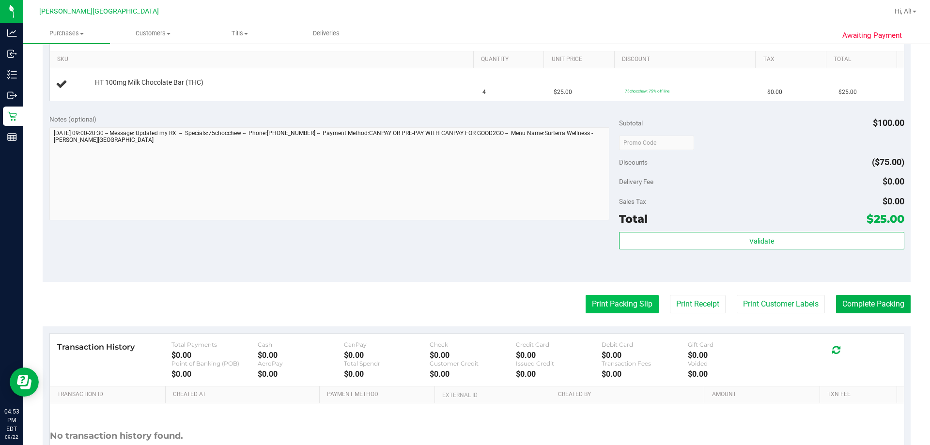
click at [463, 300] on button "Print Packing Slip" at bounding box center [621, 304] width 73 height 18
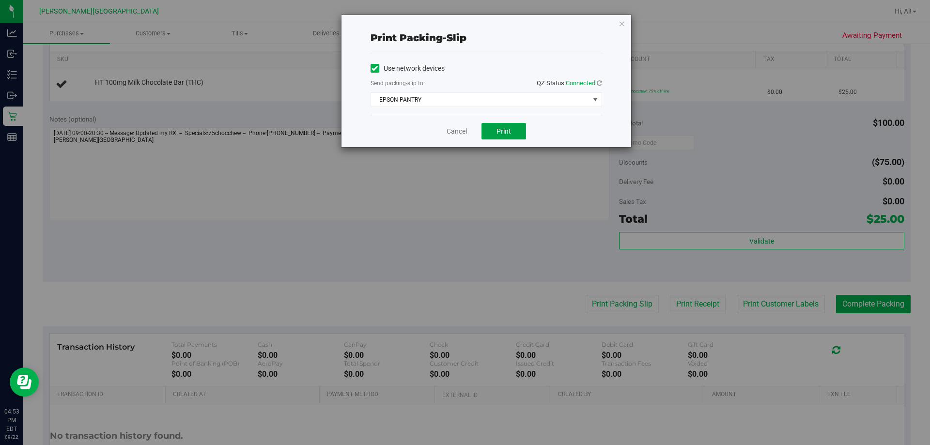
click at [463, 137] on button "Print" at bounding box center [503, 131] width 45 height 16
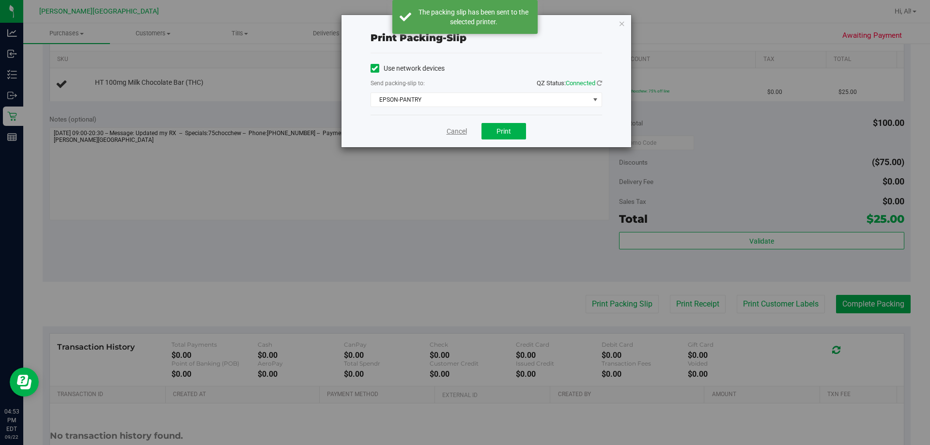
click at [455, 132] on link "Cancel" at bounding box center [456, 131] width 20 height 10
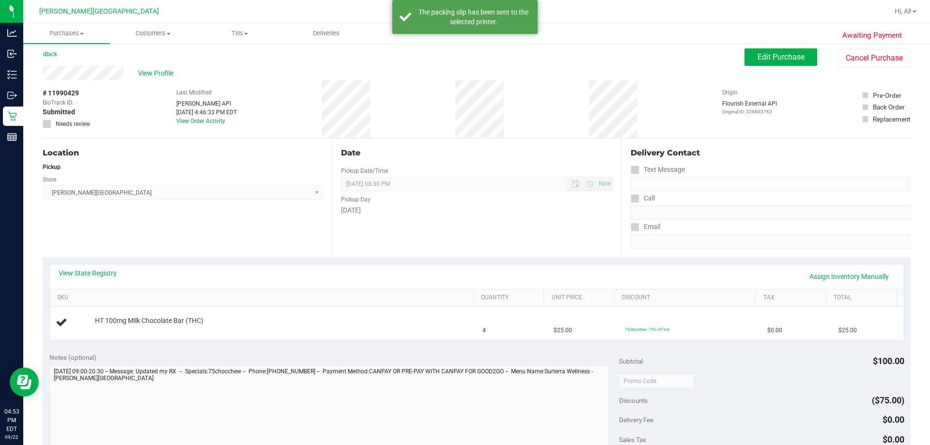
scroll to position [0, 0]
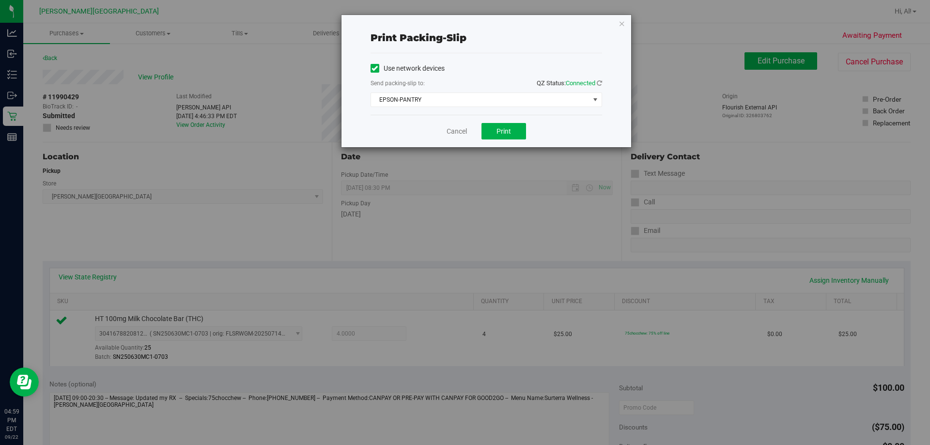
click at [459, 137] on div "Cancel Print" at bounding box center [485, 131] width 231 height 32
click at [456, 127] on link "Cancel" at bounding box center [456, 131] width 20 height 10
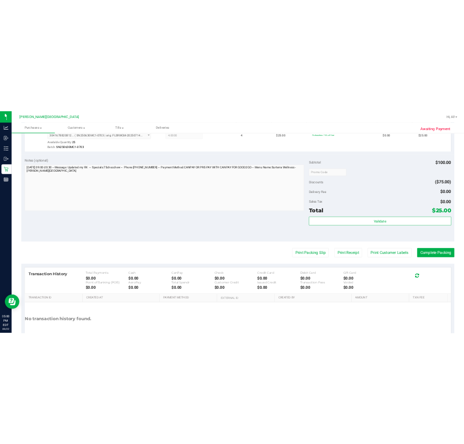
scroll to position [287, 0]
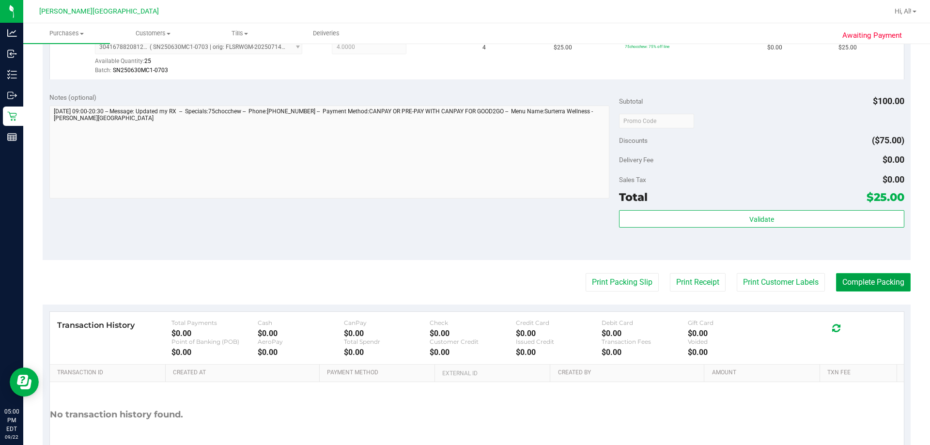
click at [463, 277] on button "Complete Packing" at bounding box center [873, 282] width 75 height 18
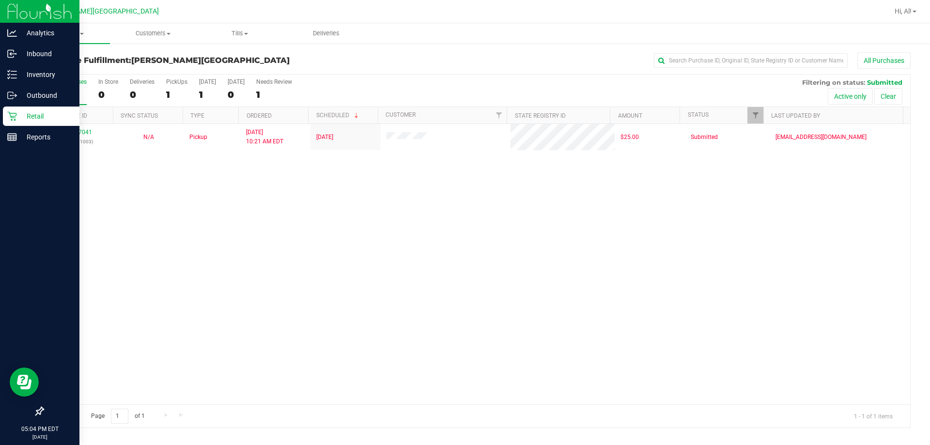
click at [15, 118] on icon at bounding box center [11, 116] width 9 height 9
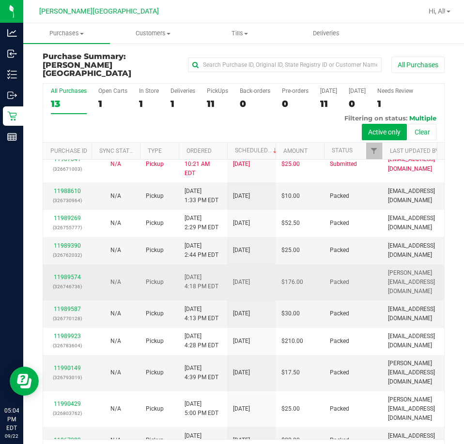
scroll to position [159, 0]
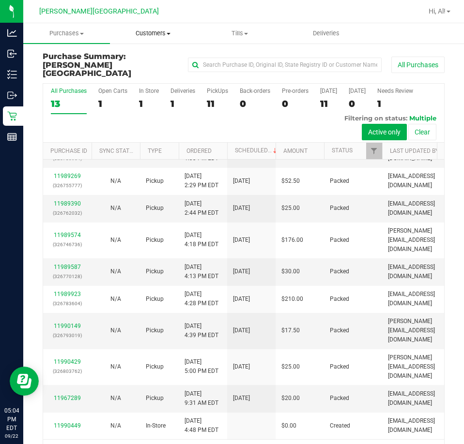
click at [156, 30] on span "Customers" at bounding box center [153, 33] width 86 height 9
click at [158, 53] on li "All customers" at bounding box center [155, 59] width 91 height 12
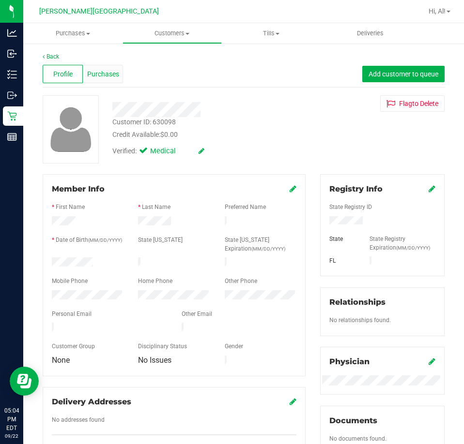
click at [115, 77] on span "Purchases" at bounding box center [103, 74] width 32 height 10
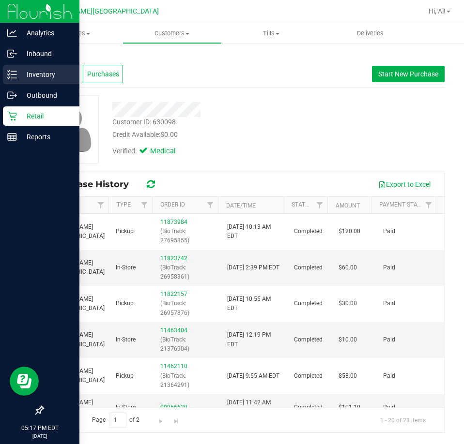
click at [46, 75] on p "Inventory" at bounding box center [46, 75] width 58 height 12
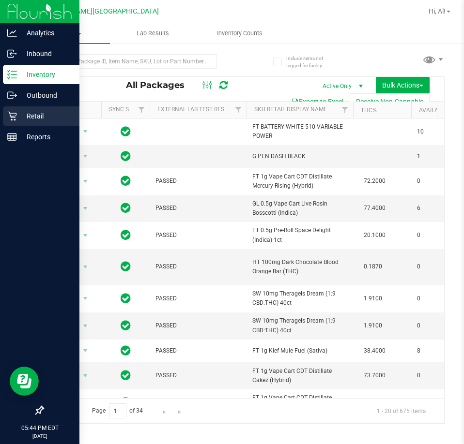
click at [23, 119] on p "Retail" at bounding box center [46, 116] width 58 height 12
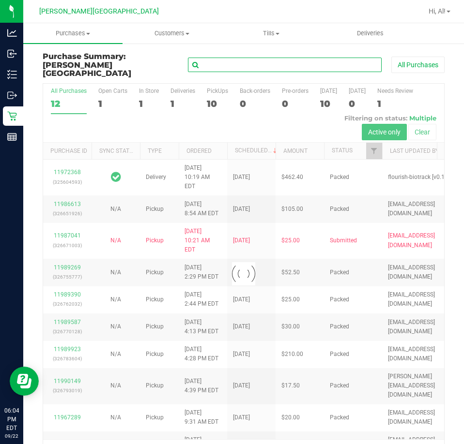
click at [214, 63] on input "text" at bounding box center [285, 65] width 194 height 15
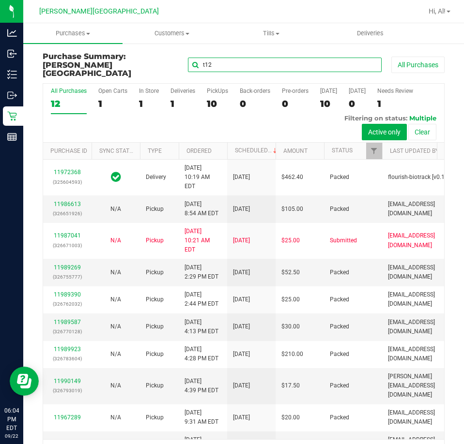
type input "t12"
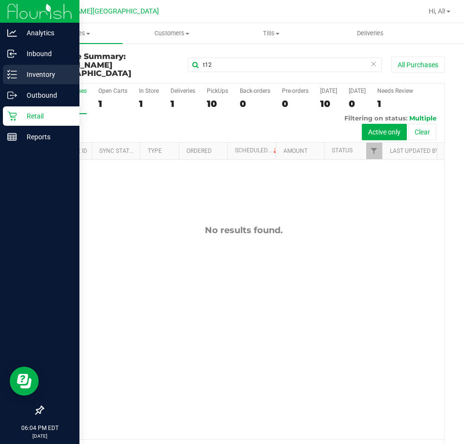
click at [27, 80] on div "Inventory" at bounding box center [41, 74] width 76 height 19
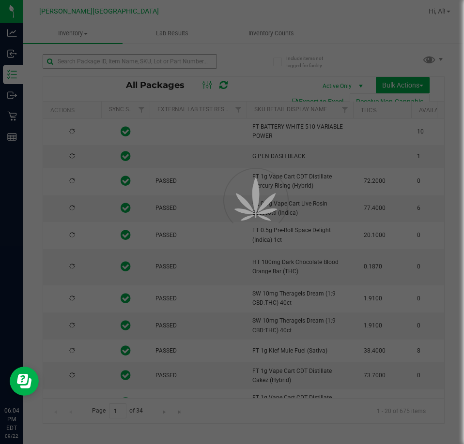
click at [167, 60] on div at bounding box center [232, 222] width 464 height 444
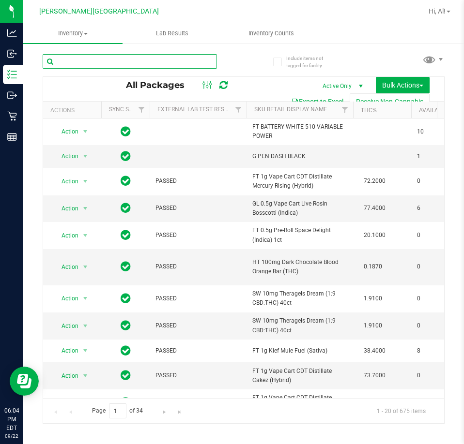
click at [167, 60] on input "text" at bounding box center [130, 61] width 174 height 15
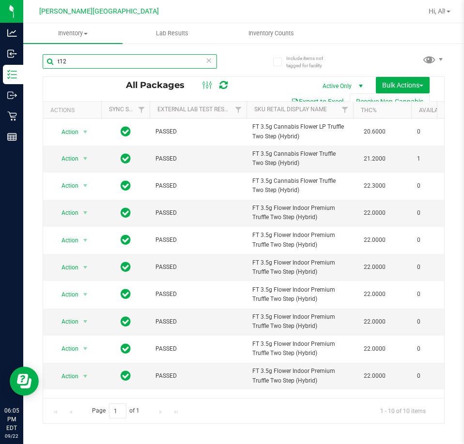
click at [127, 54] on input "t12" at bounding box center [130, 61] width 174 height 15
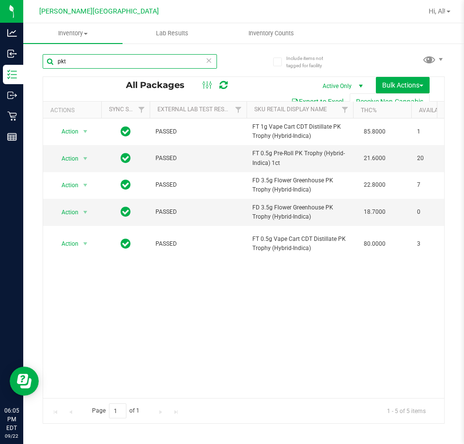
click at [112, 63] on input "pkt" at bounding box center [130, 61] width 174 height 15
type input "cja"
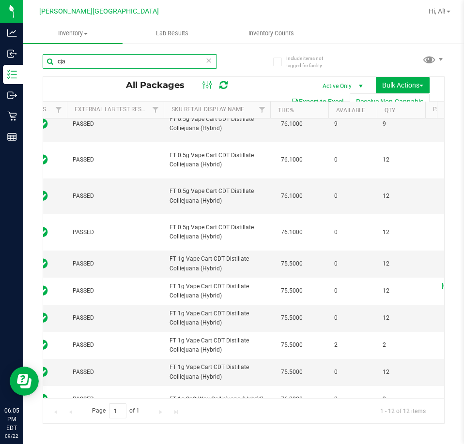
scroll to position [48, 97]
